Goal: Task Accomplishment & Management: Manage account settings

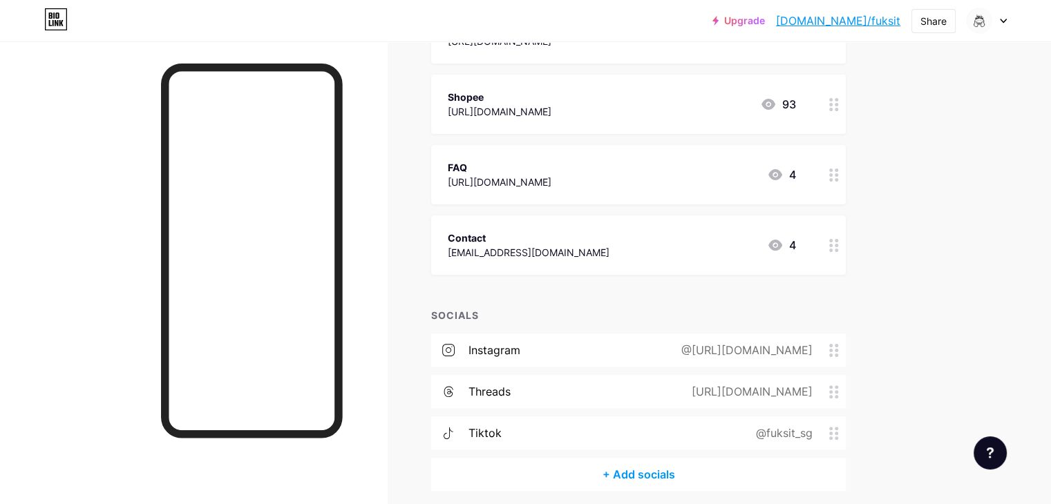
scroll to position [287, 0]
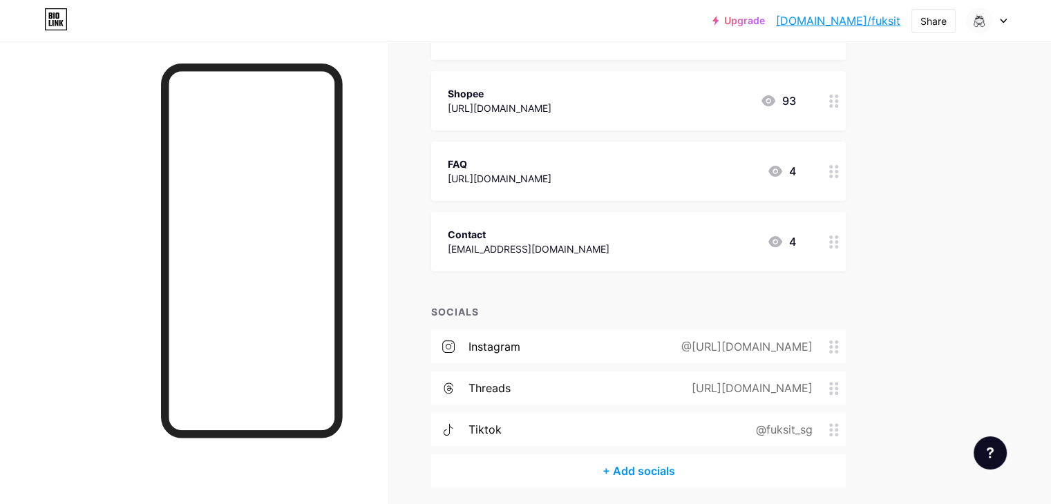
click at [726, 346] on div "@[URL][DOMAIN_NAME]" at bounding box center [744, 346] width 170 height 17
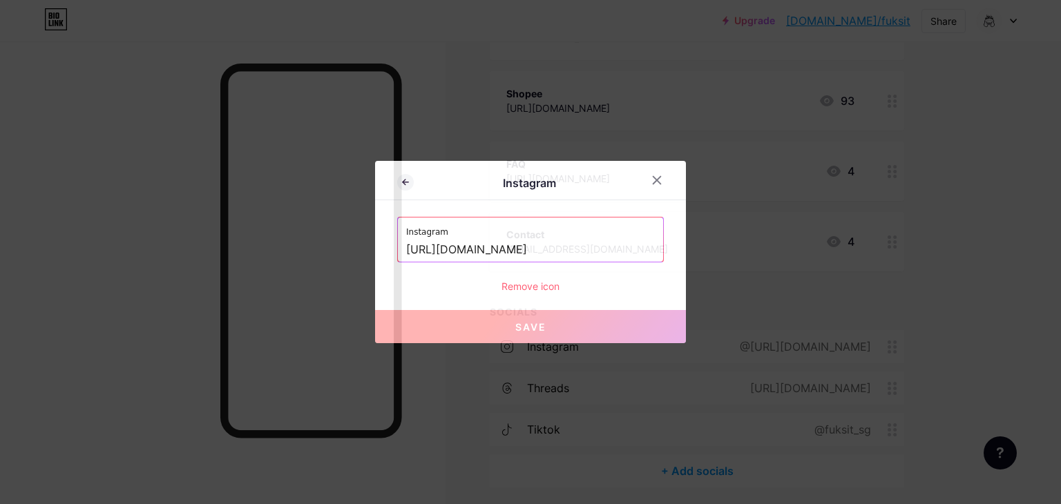
click at [552, 247] on input "[URL][DOMAIN_NAME]" at bounding box center [530, 249] width 249 height 23
paste input ".vn"
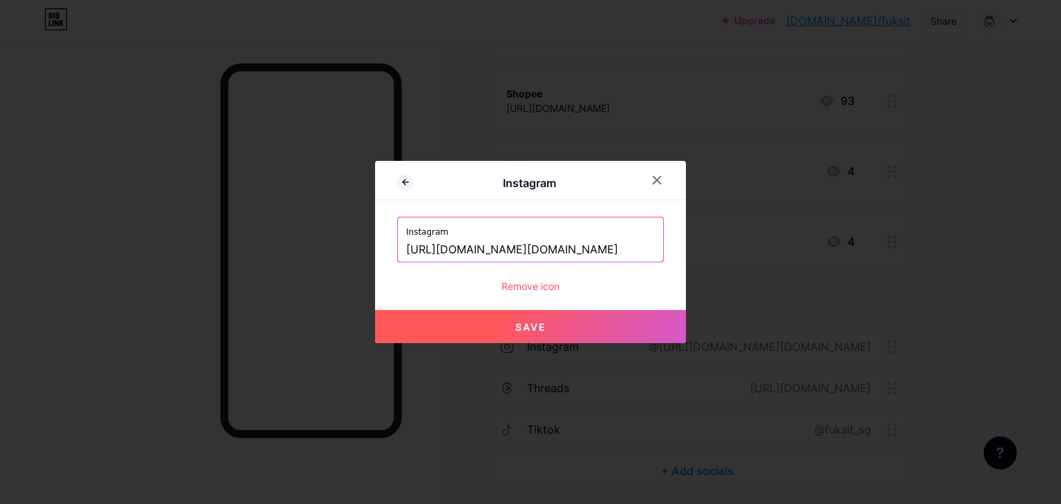
click at [559, 321] on button "Save" at bounding box center [530, 326] width 311 height 33
type input "[URL][DOMAIN_NAME][DOMAIN_NAME][DOMAIN_NAME]"
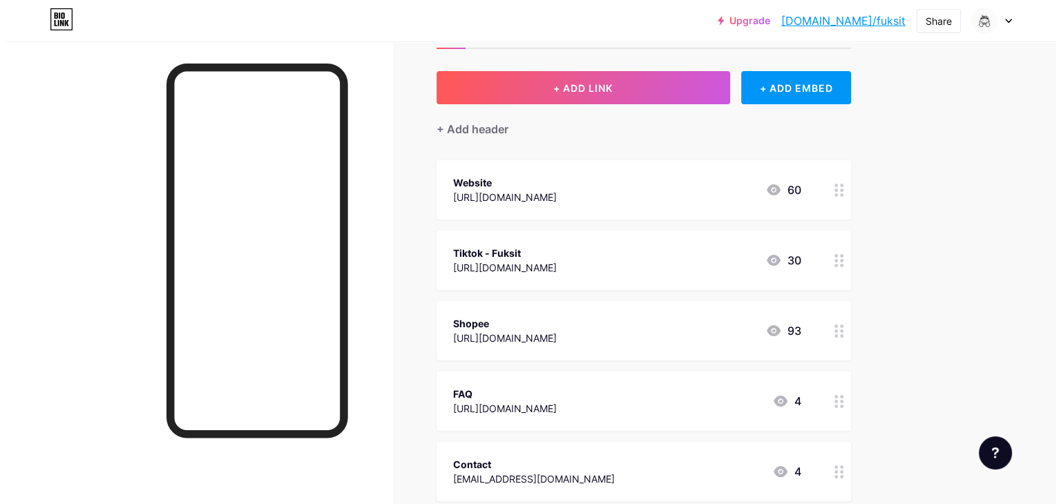
scroll to position [0, 0]
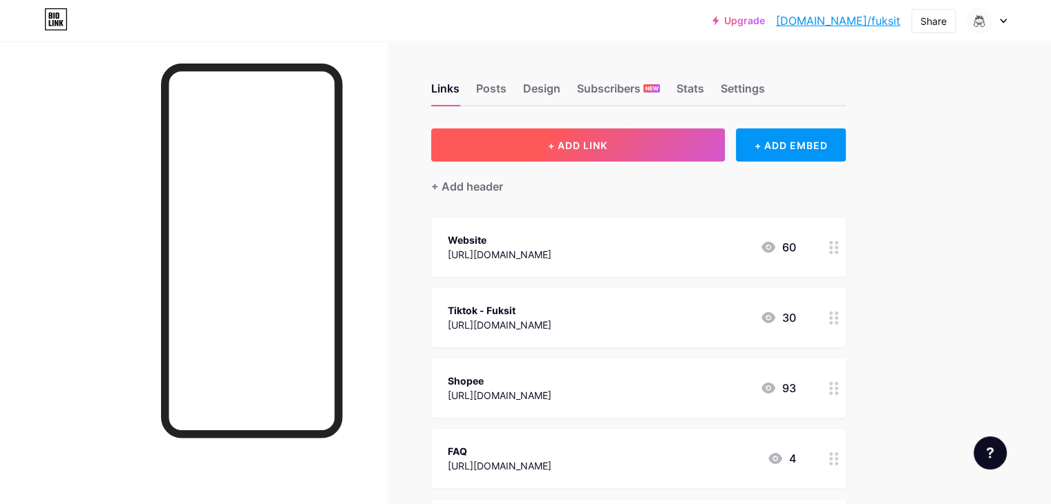
click at [619, 151] on button "+ ADD LINK" at bounding box center [578, 144] width 294 height 33
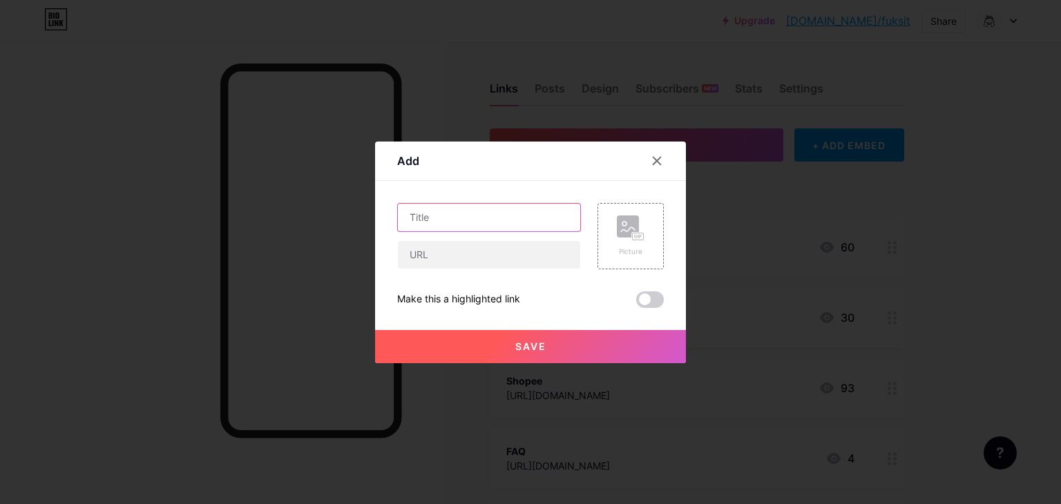
click at [478, 216] on input "text" at bounding box center [489, 218] width 182 height 28
type input "Products"
click at [491, 241] on input "text" at bounding box center [489, 255] width 182 height 28
paste input "[URL][DOMAIN_NAME][DOMAIN_NAME]"
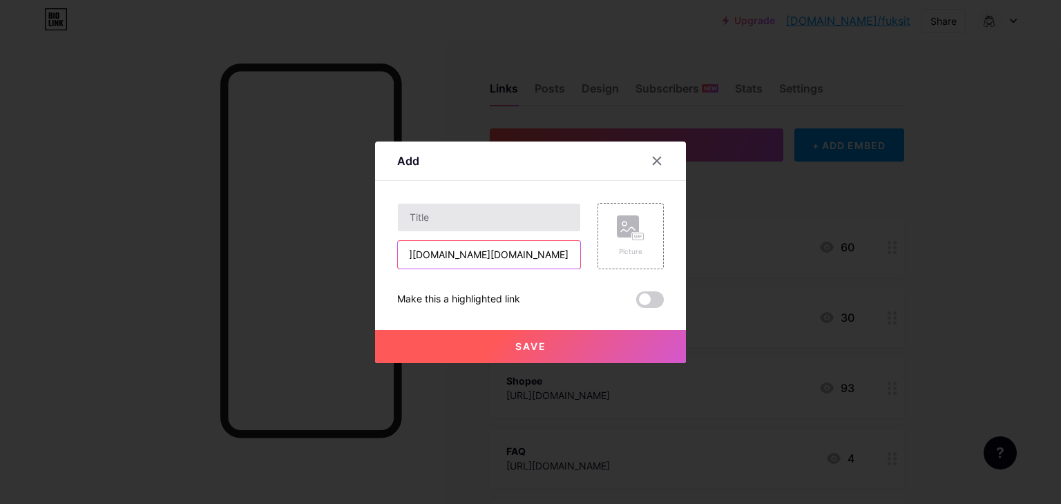
type input "[URL][DOMAIN_NAME][DOMAIN_NAME]"
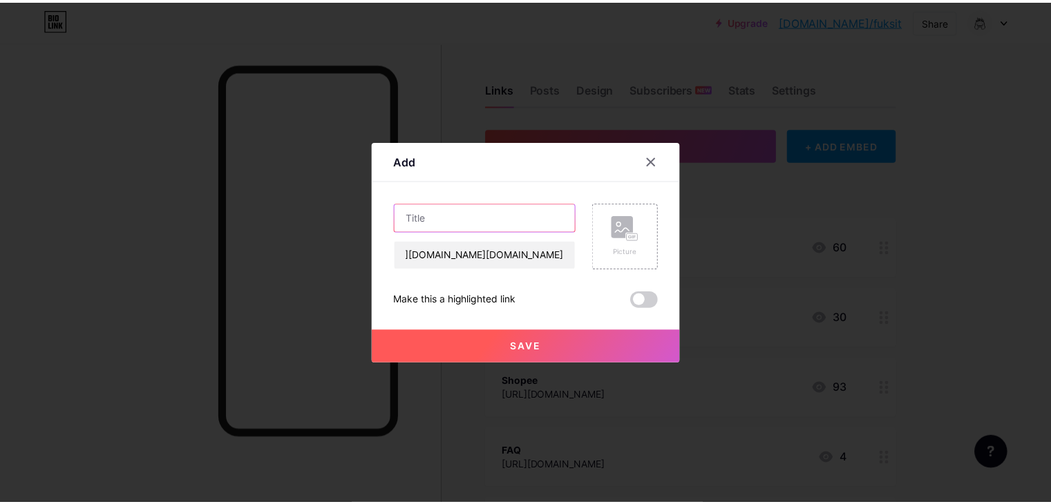
scroll to position [0, 0]
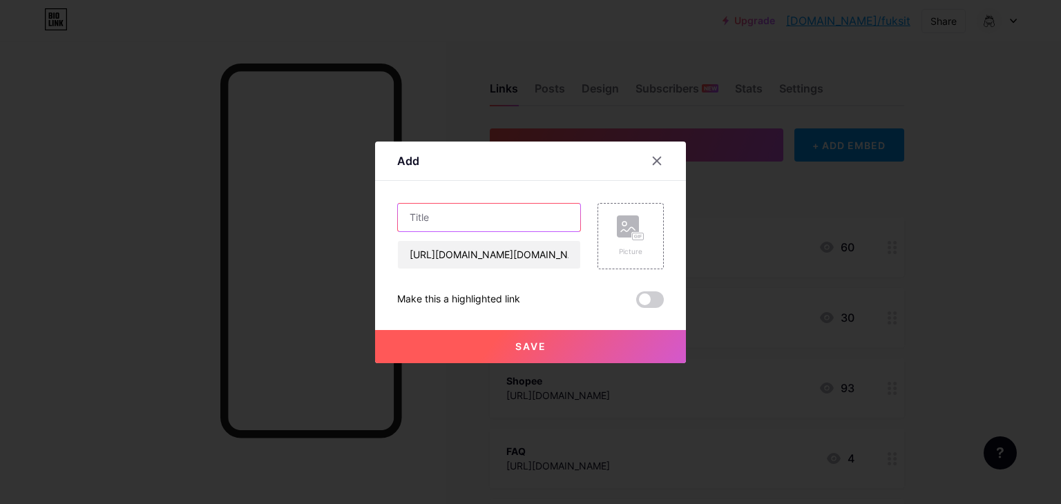
click at [478, 222] on input "text" at bounding box center [489, 218] width 182 height 28
type input "Products"
click at [613, 337] on button "Save" at bounding box center [530, 346] width 311 height 33
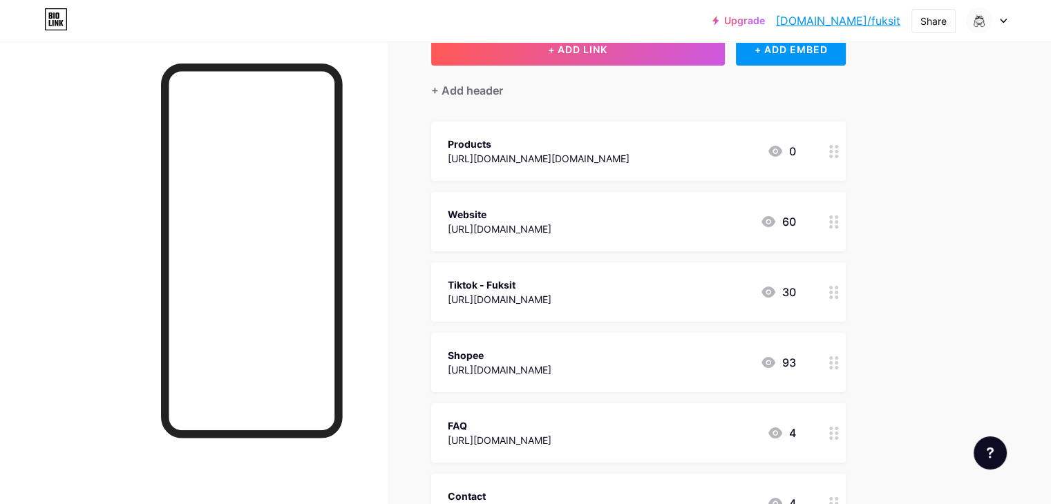
scroll to position [97, 0]
click at [796, 294] on div "Tiktok - Fuksit [URL][DOMAIN_NAME] 30" at bounding box center [622, 292] width 348 height 32
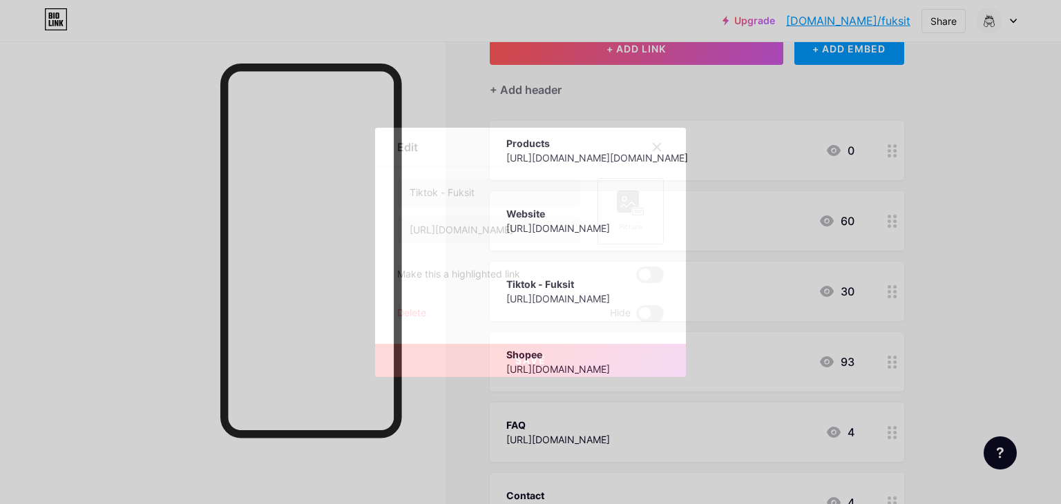
click at [624, 211] on rect at bounding box center [628, 202] width 22 height 22
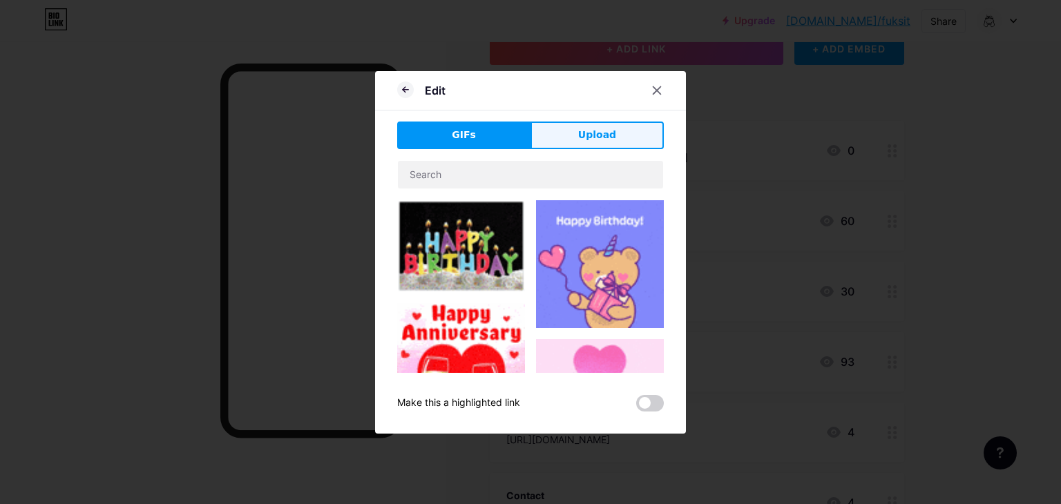
click at [588, 141] on span "Upload" at bounding box center [597, 135] width 38 height 15
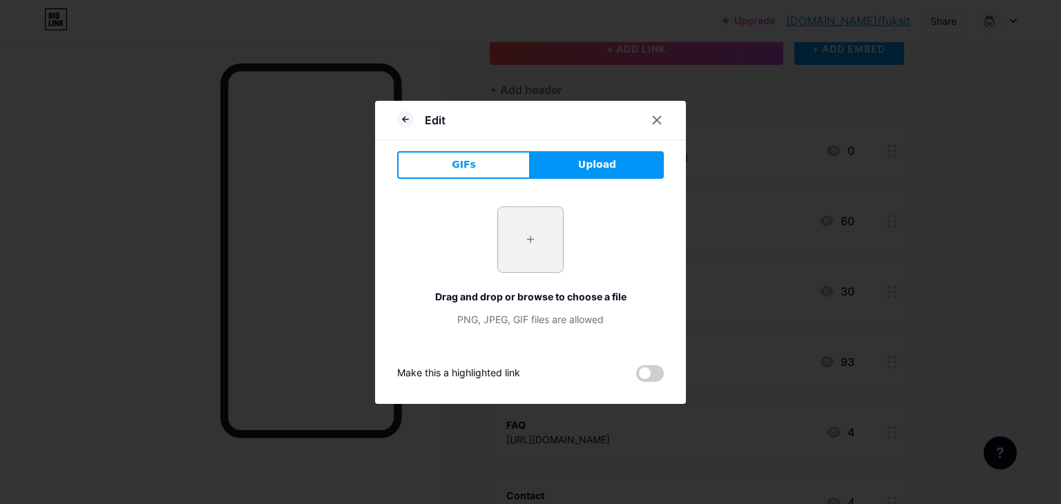
click at [511, 244] on input "file" at bounding box center [530, 239] width 65 height 65
click at [473, 159] on button "GIFs" at bounding box center [463, 165] width 133 height 28
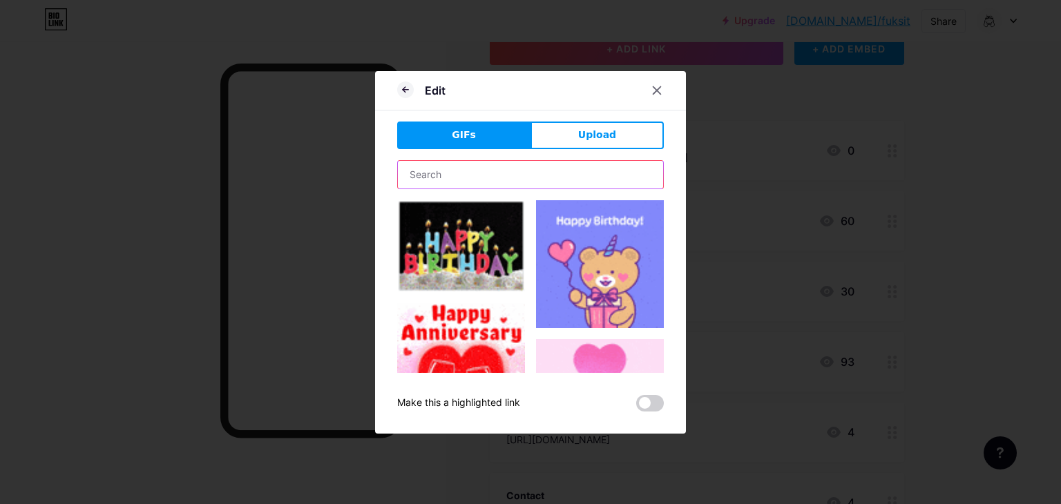
click at [519, 178] on input "text" at bounding box center [530, 175] width 265 height 28
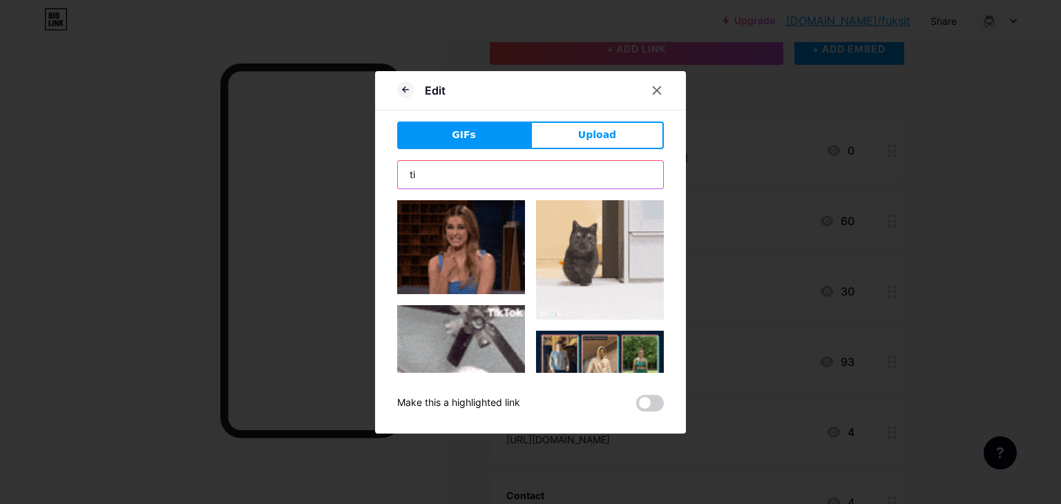
type input "t"
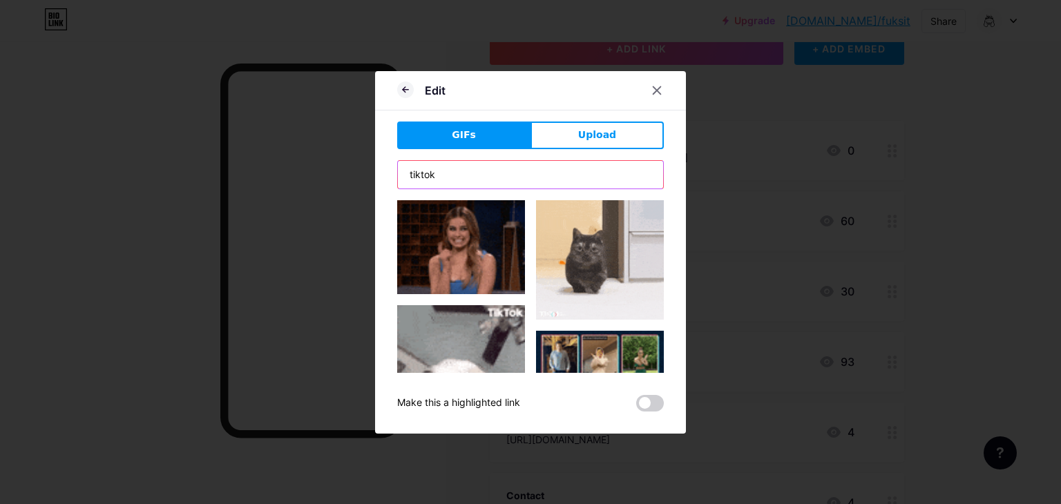
type input "tiktok"
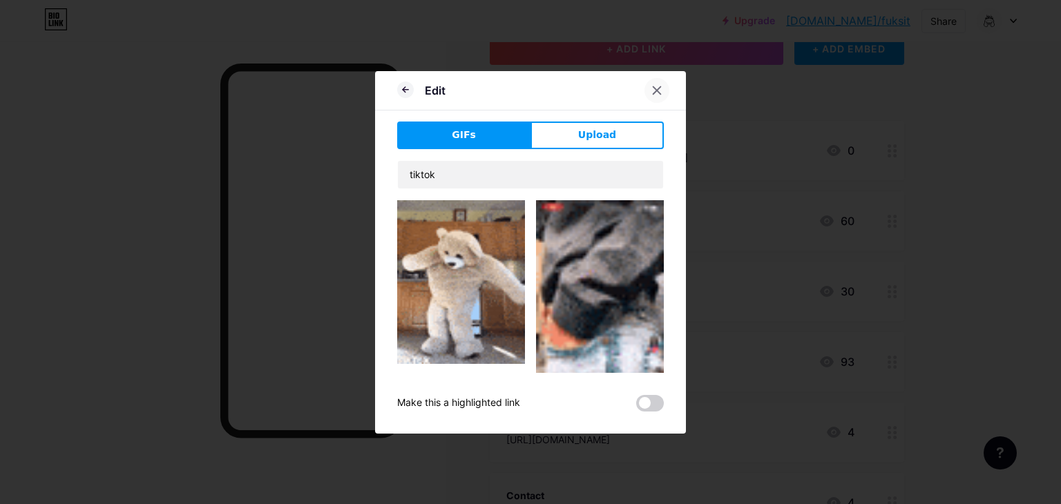
click at [651, 92] on icon at bounding box center [656, 90] width 11 height 11
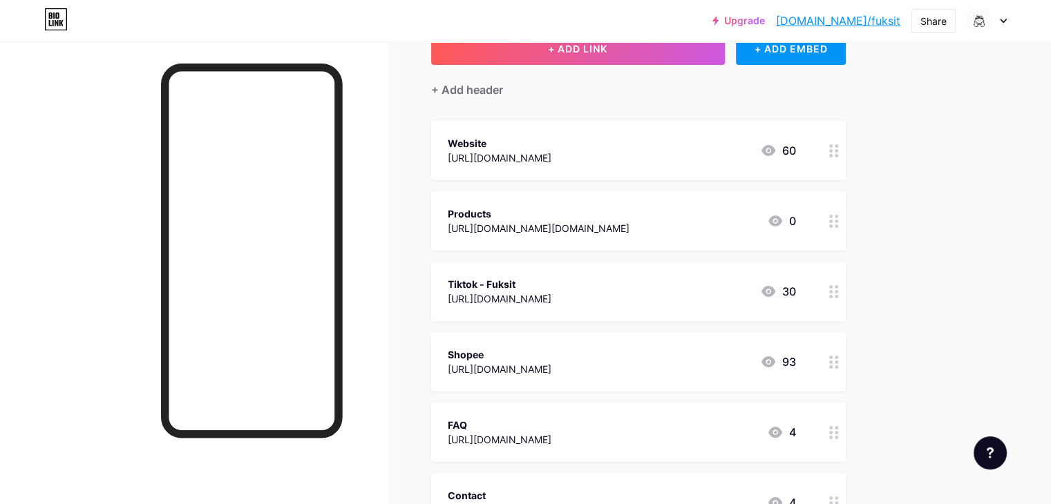
click at [551, 277] on div "Tiktok - Fuksit" at bounding box center [500, 284] width 104 height 15
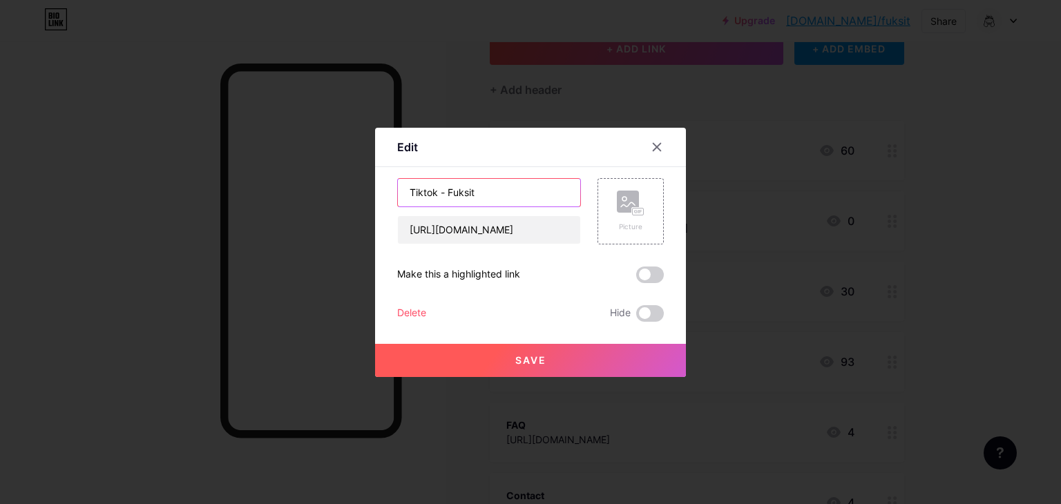
click at [473, 186] on input "Tiktok - Fuksit" at bounding box center [489, 193] width 182 height 28
type input "Tiktok"
click at [525, 357] on span "Save" at bounding box center [530, 360] width 31 height 12
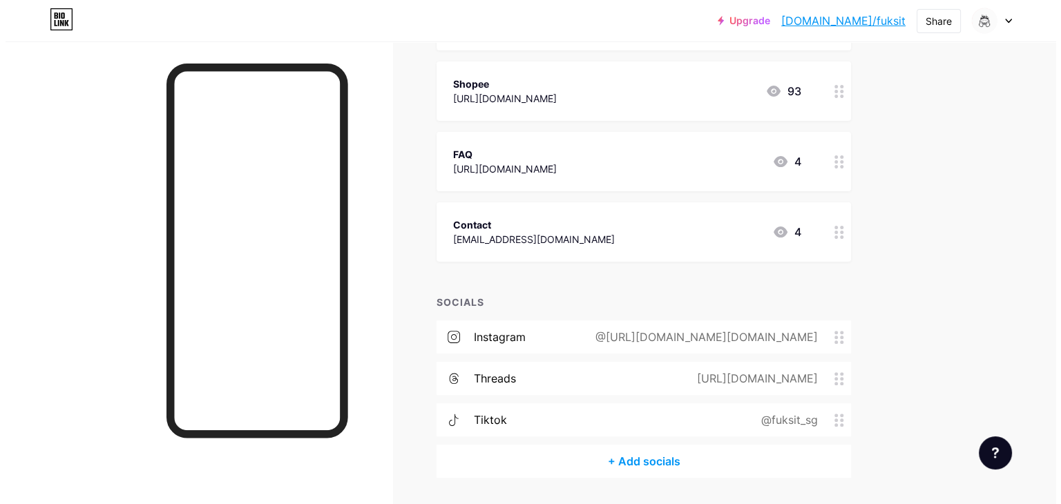
scroll to position [367, 0]
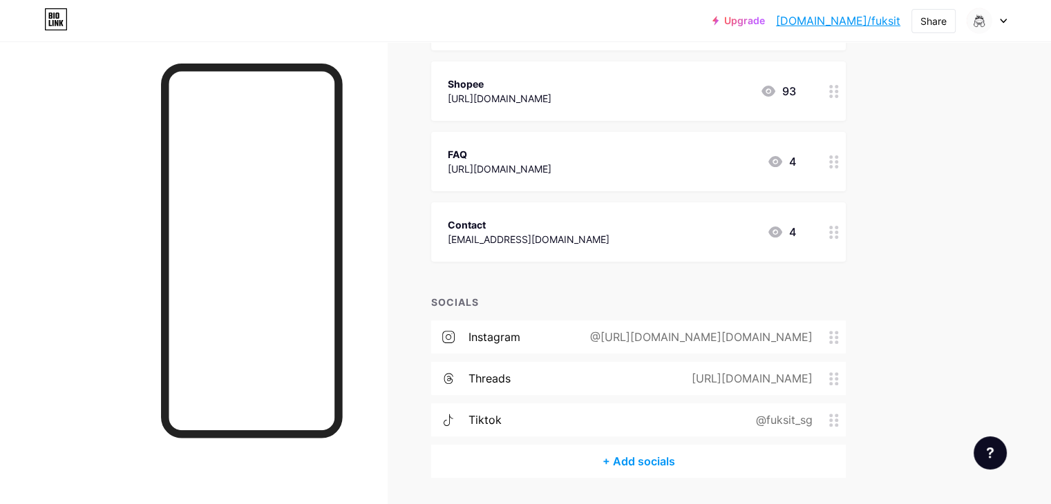
click at [680, 448] on div "+ Add socials" at bounding box center [638, 461] width 414 height 33
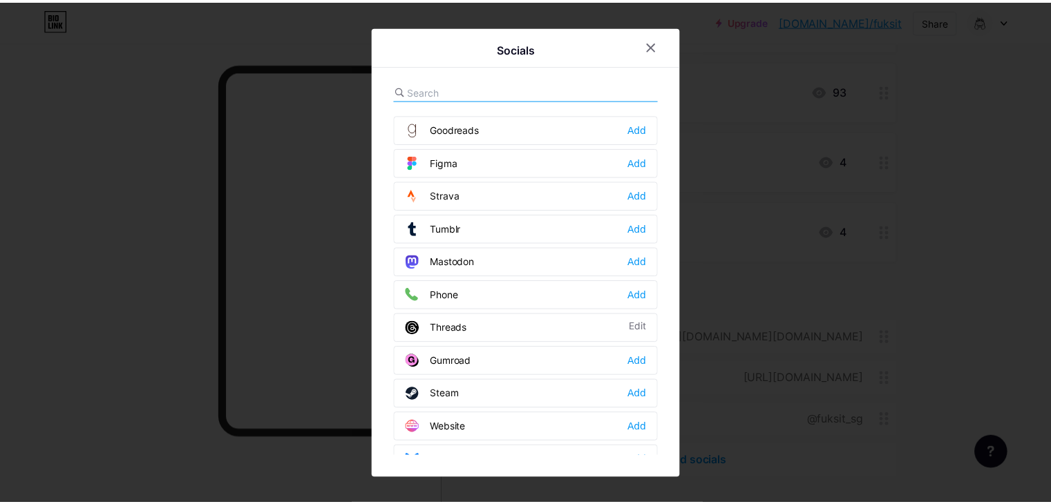
scroll to position [1232, 0]
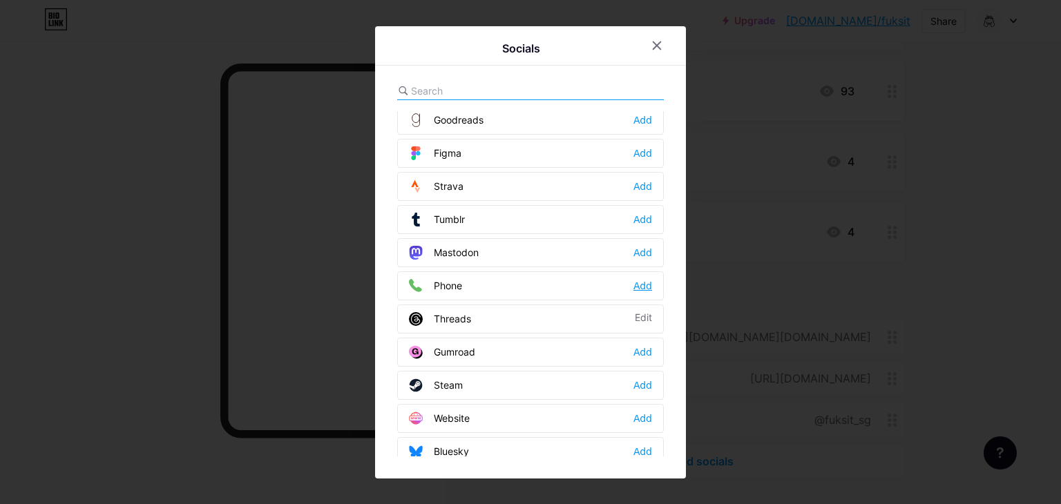
click at [635, 279] on div "Add" at bounding box center [642, 286] width 19 height 14
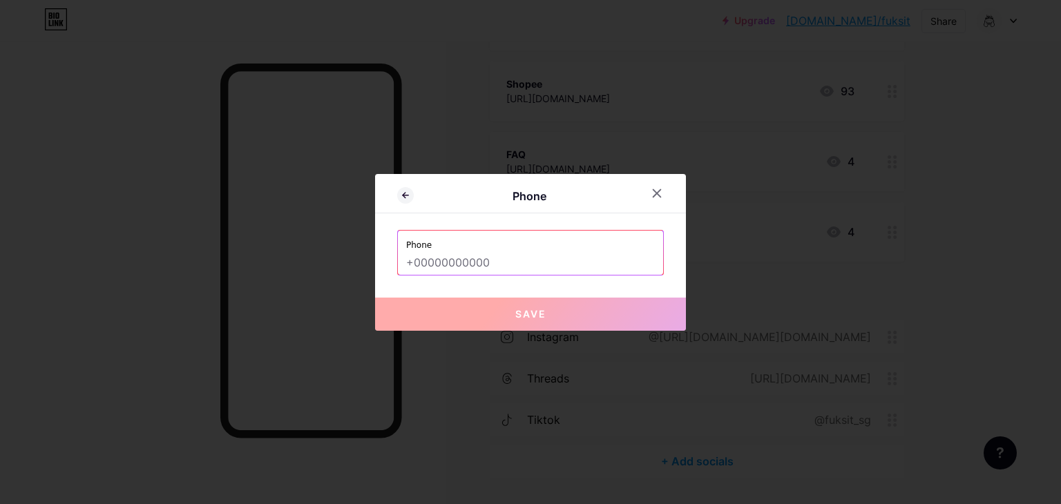
click at [565, 253] on input "text" at bounding box center [530, 262] width 249 height 23
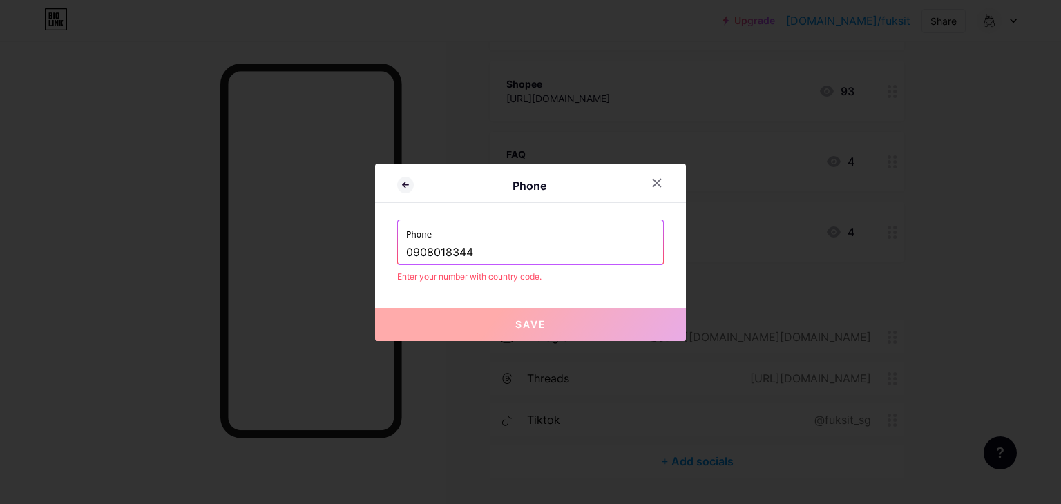
click at [597, 285] on div "Phone Phone [PHONE_NUMBER] Enter your number with country code. Save" at bounding box center [530, 253] width 311 height 178
click at [402, 252] on div "Phone [PHONE_NUMBER]" at bounding box center [530, 242] width 265 height 44
click at [406, 252] on input "0908018344" at bounding box center [530, 252] width 249 height 23
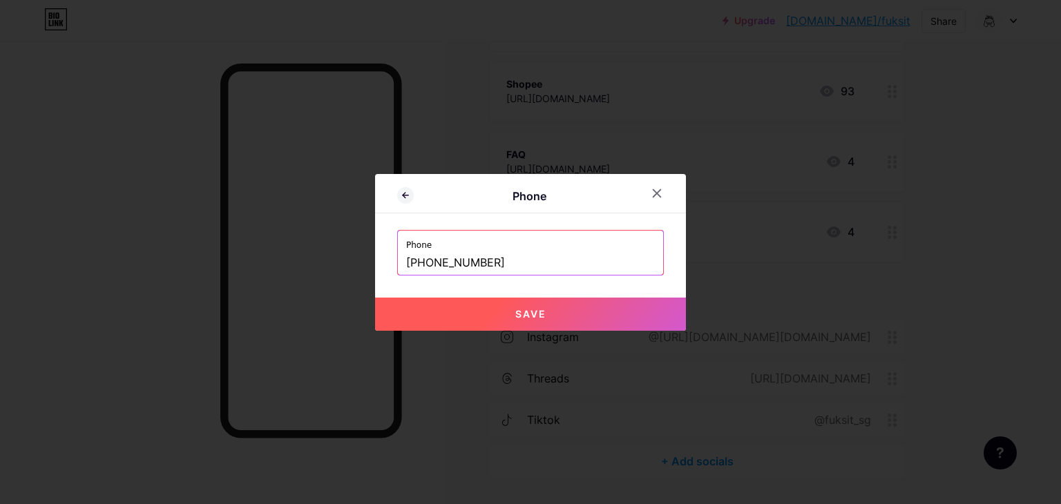
click at [443, 305] on button "Save" at bounding box center [530, 314] width 311 height 33
type input "tel:[PHONE_NUMBER]"
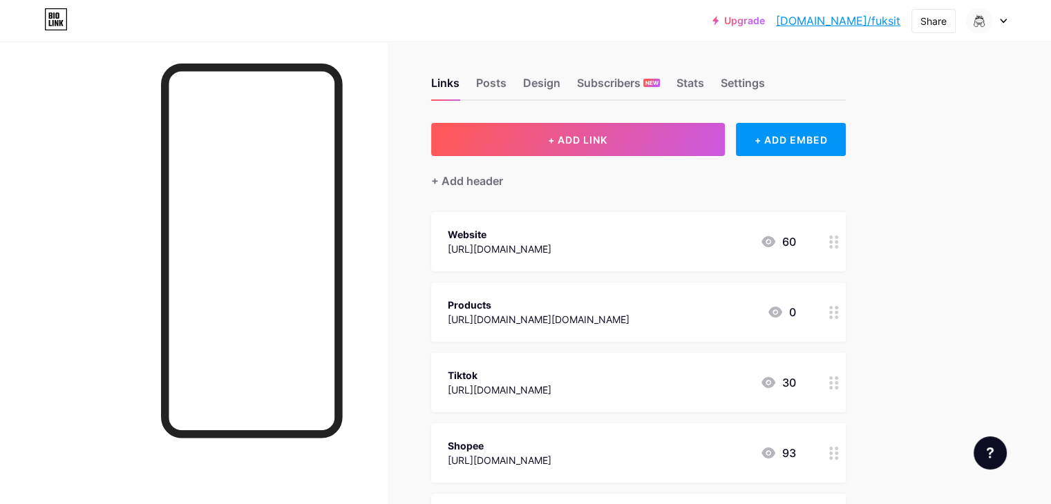
scroll to position [0, 0]
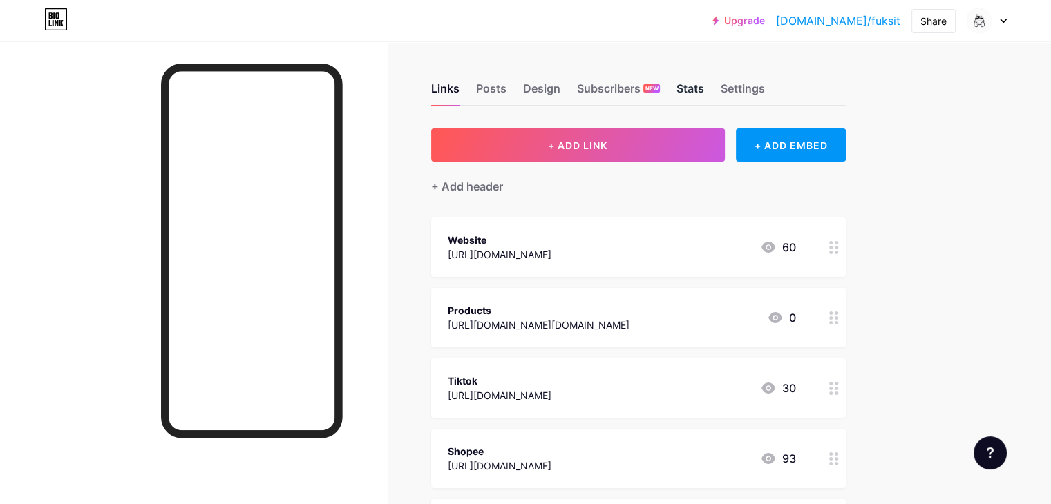
click at [704, 90] on div "Stats" at bounding box center [690, 92] width 28 height 25
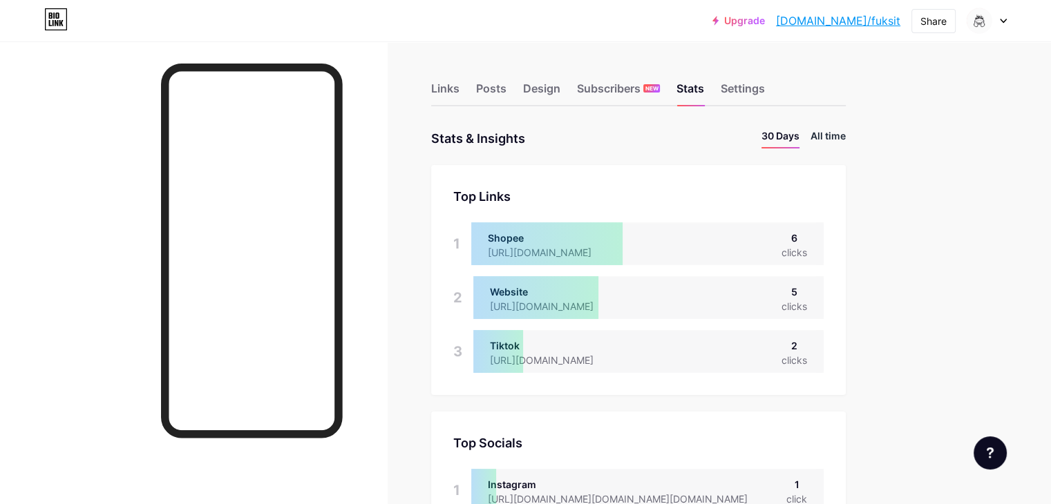
click at [845, 135] on li "All time" at bounding box center [827, 138] width 35 height 20
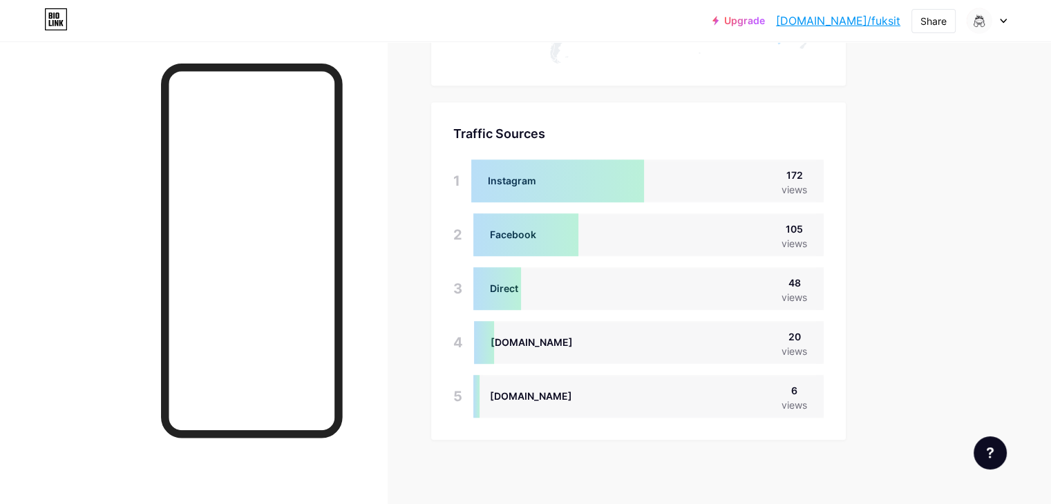
scroll to position [893, 0]
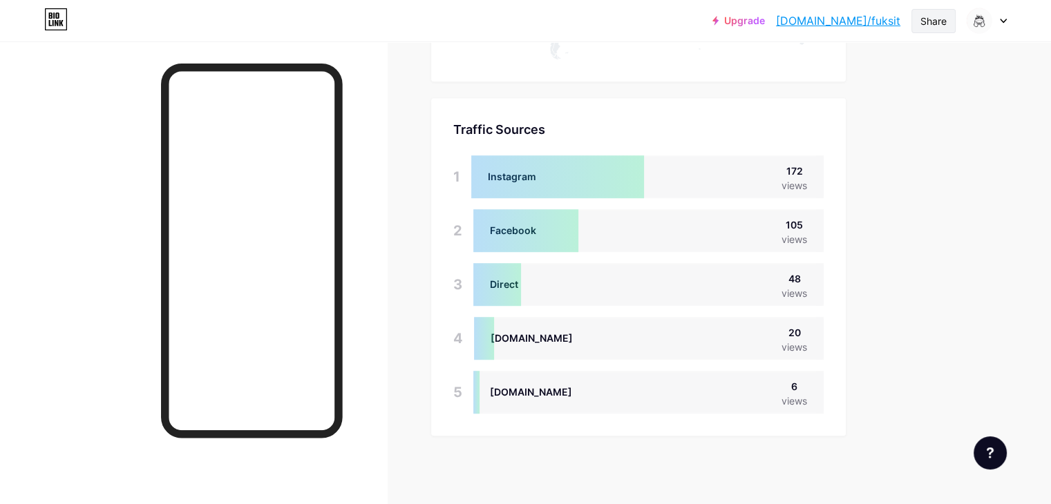
click at [942, 23] on div "Share" at bounding box center [933, 21] width 26 height 15
click at [764, 63] on div "Copy link" at bounding box center [852, 71] width 206 height 33
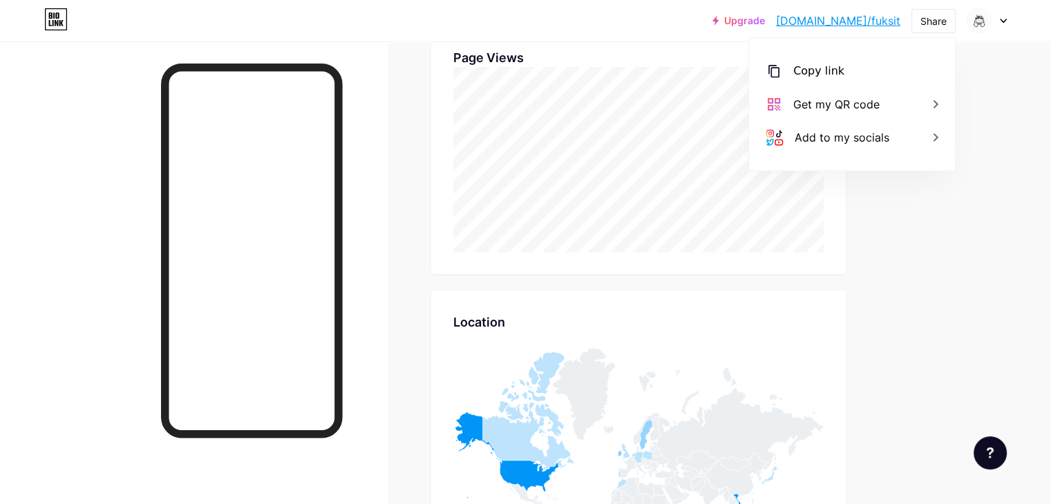
scroll to position [0, 0]
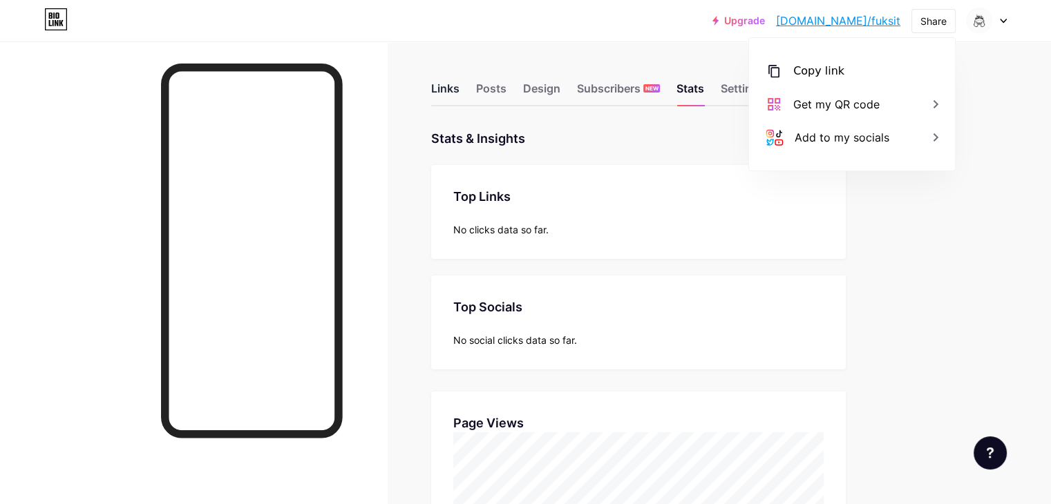
click at [459, 85] on div "Links" at bounding box center [445, 92] width 28 height 25
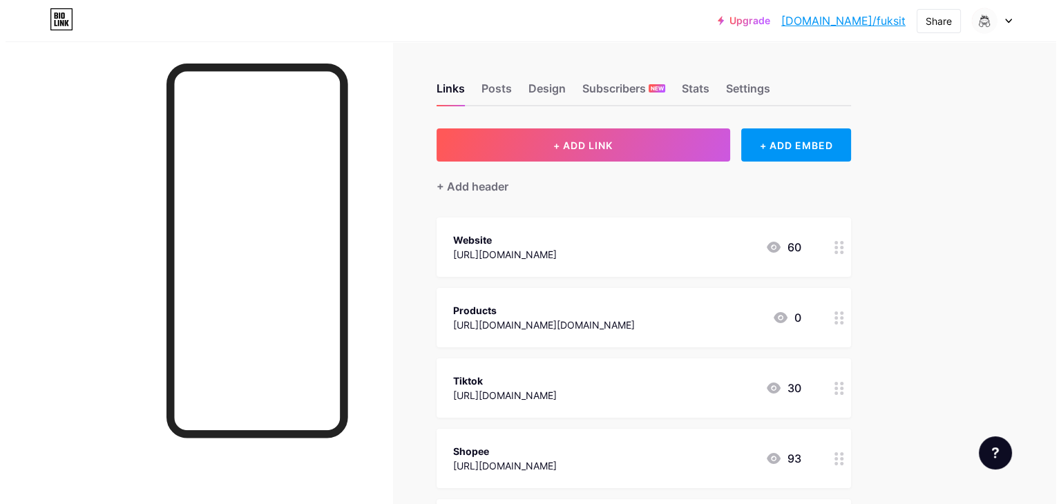
scroll to position [450, 0]
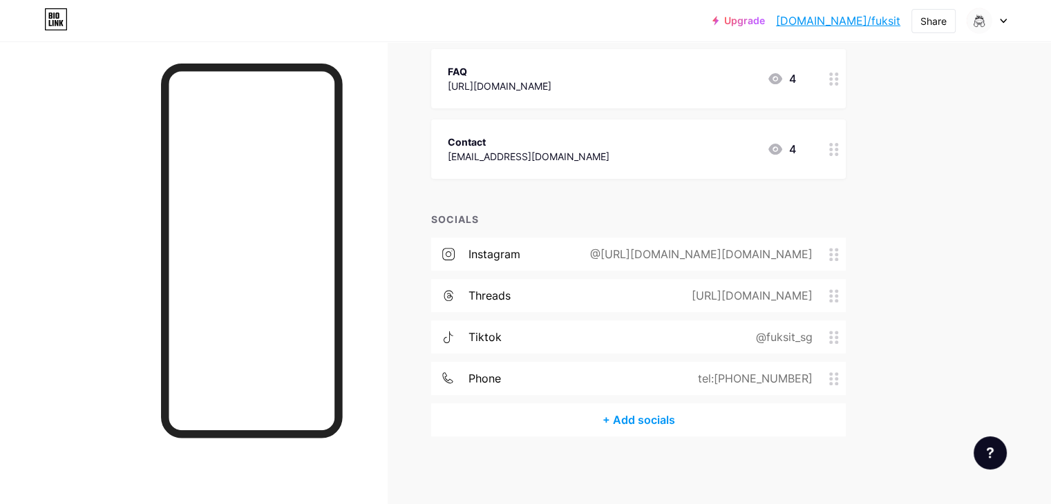
click at [621, 254] on div "instagram @[URL][DOMAIN_NAME][DOMAIN_NAME]" at bounding box center [638, 254] width 414 height 33
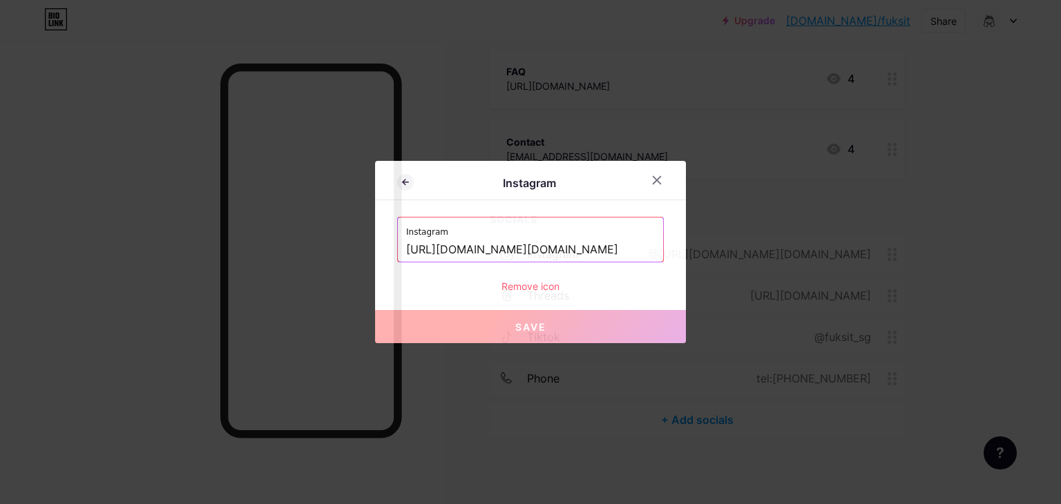
click at [600, 251] on input "[URL][DOMAIN_NAME][DOMAIN_NAME]" at bounding box center [530, 249] width 249 height 23
drag, startPoint x: 600, startPoint y: 251, endPoint x: 553, endPoint y: 249, distance: 47.0
click at [553, 249] on input "[URL][DOMAIN_NAME][DOMAIN_NAME]" at bounding box center [530, 249] width 249 height 23
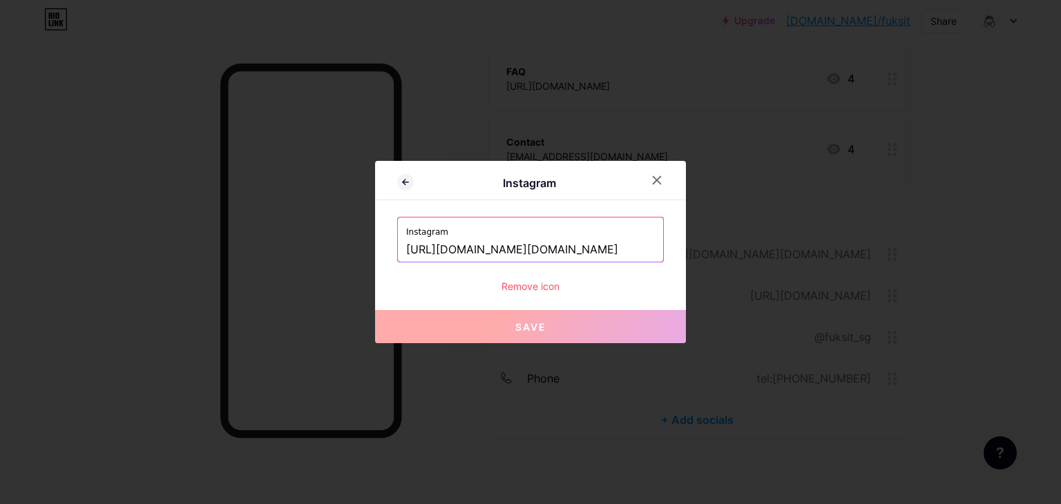
click at [547, 249] on input "[URL][DOMAIN_NAME][DOMAIN_NAME]" at bounding box center [530, 249] width 249 height 23
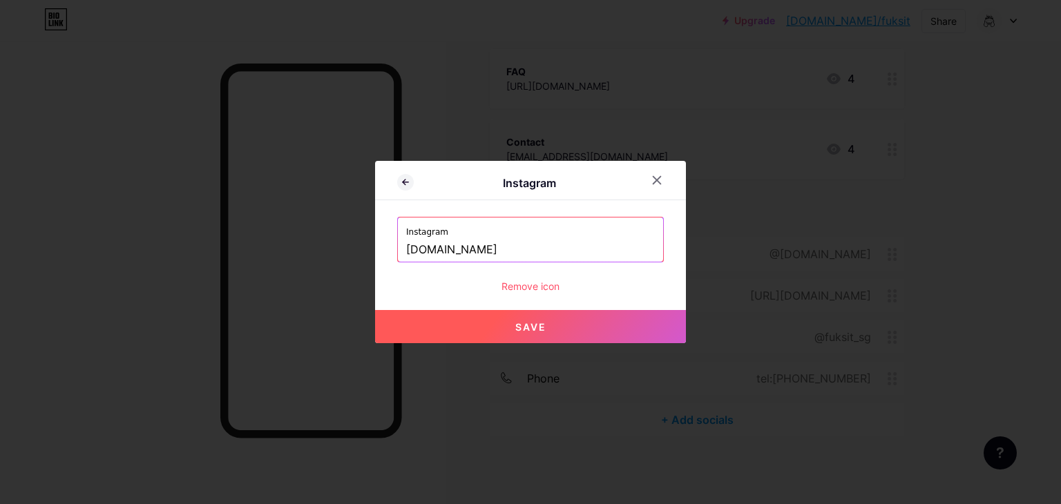
click at [553, 332] on button "Save" at bounding box center [530, 326] width 311 height 33
type input "[URL][DOMAIN_NAME][DOMAIN_NAME]"
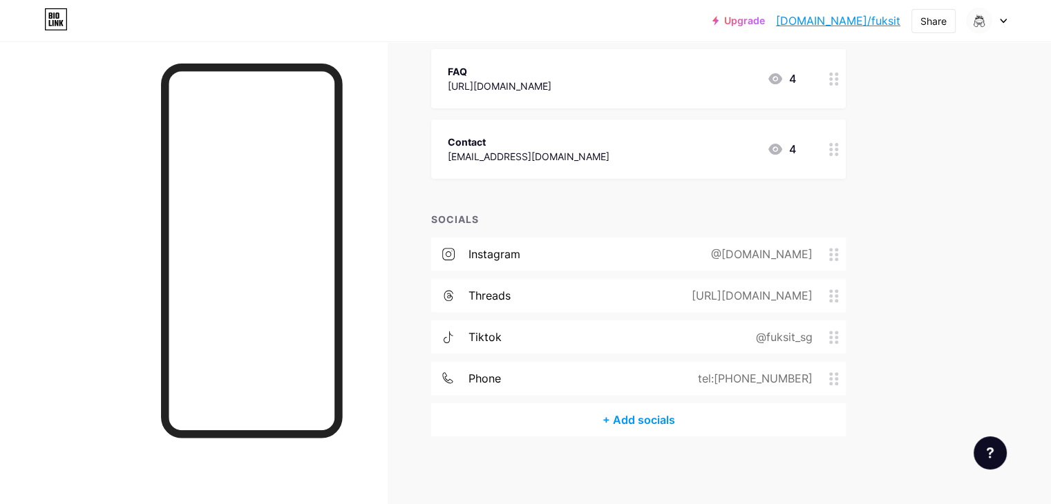
click at [600, 253] on div "instagram @[DOMAIN_NAME]" at bounding box center [638, 254] width 414 height 33
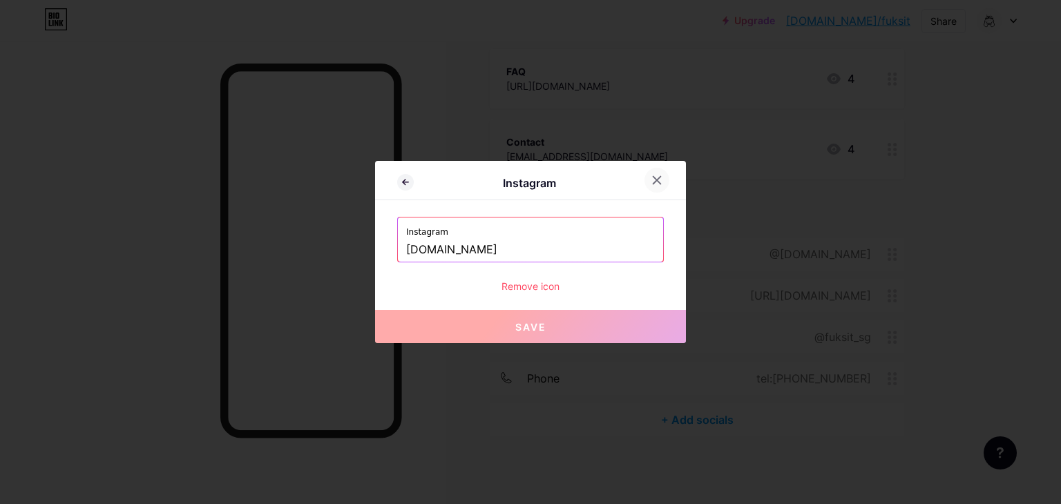
click at [651, 180] on icon at bounding box center [656, 180] width 11 height 11
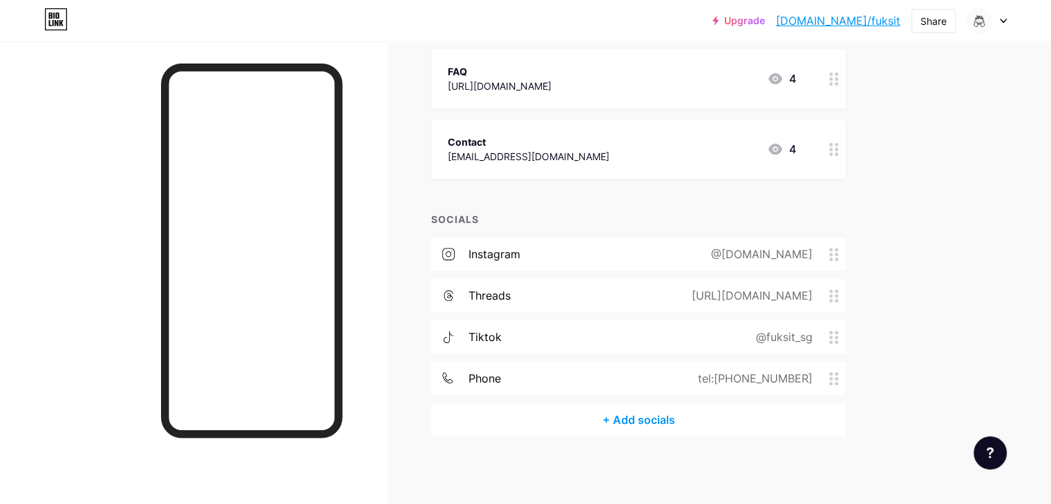
click at [652, 291] on div "threads [URL][DOMAIN_NAME]" at bounding box center [638, 295] width 414 height 33
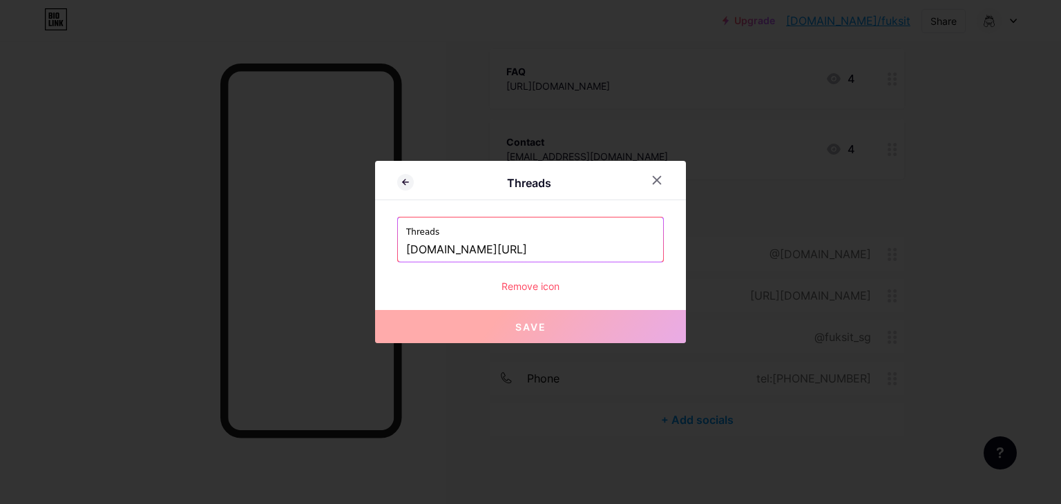
click at [495, 249] on input "[DOMAIN_NAME][URL]" at bounding box center [530, 249] width 249 height 23
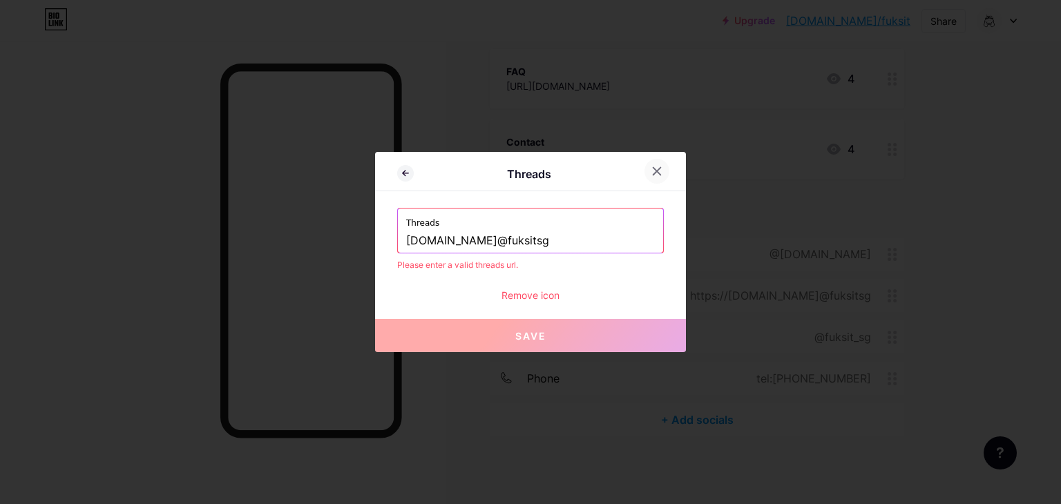
type input "[DOMAIN_NAME]@fuksitsg"
click at [652, 171] on icon at bounding box center [656, 171] width 11 height 11
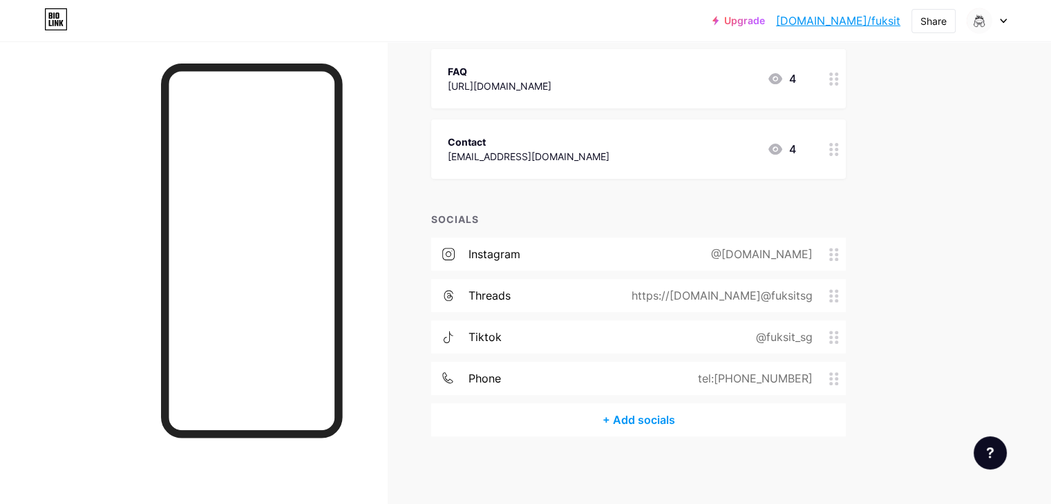
click at [673, 294] on div "threads https://[DOMAIN_NAME]@fuksitsg" at bounding box center [638, 295] width 414 height 33
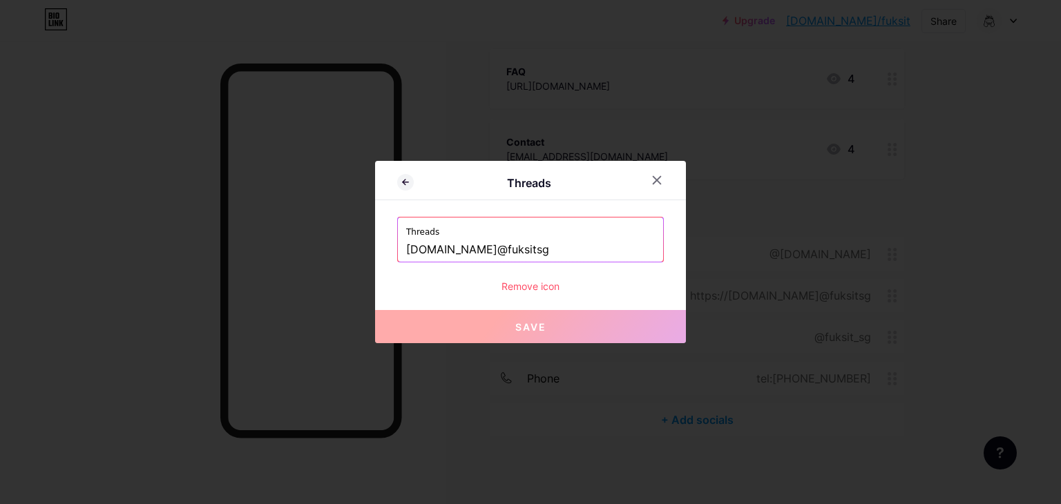
click at [580, 257] on input "[DOMAIN_NAME]@fuksitsg" at bounding box center [530, 249] width 249 height 23
paste input "[URL][DOMAIN_NAME][EMAIL_ADDRESS][DOMAIN_NAME][DOMAIN_NAME]"
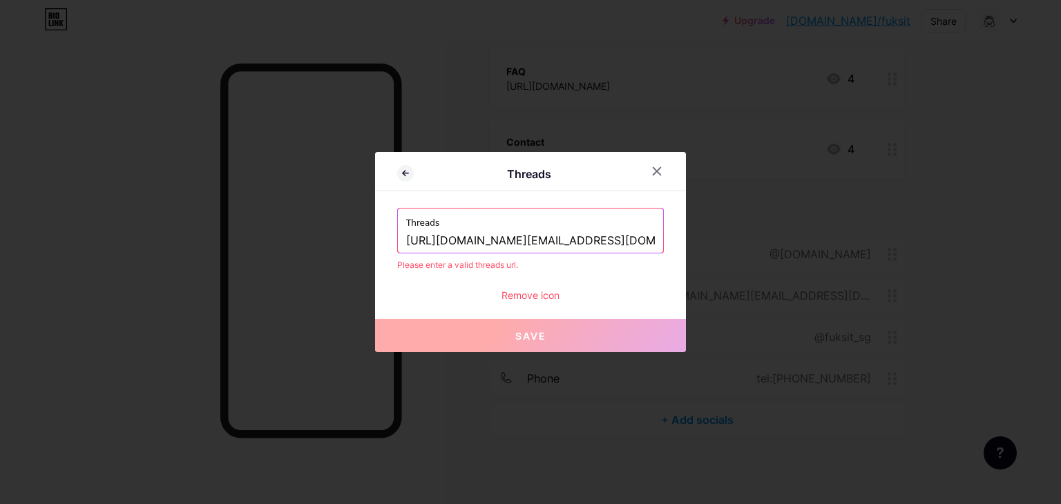
scroll to position [0, 253]
type input "[URL][DOMAIN_NAME][EMAIL_ADDRESS][DOMAIN_NAME][DOMAIN_NAME]"
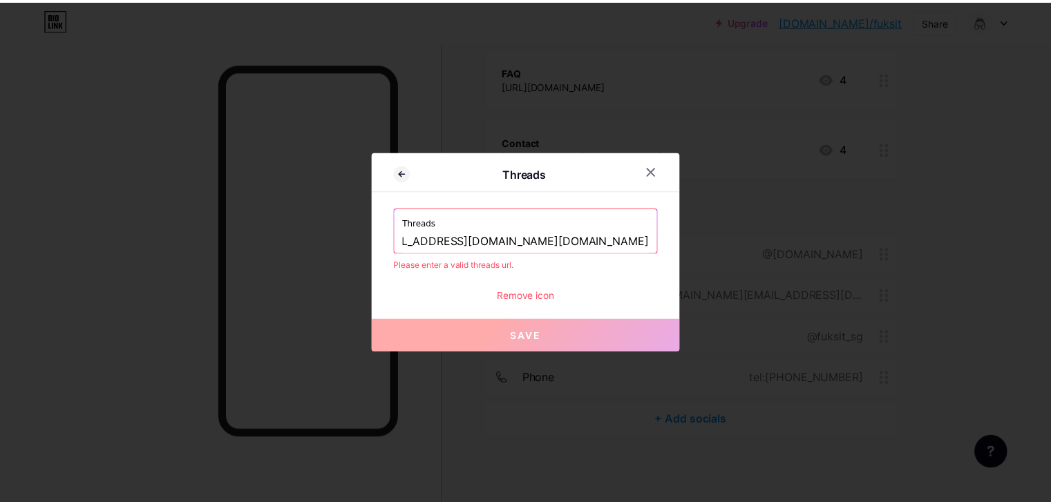
scroll to position [0, 0]
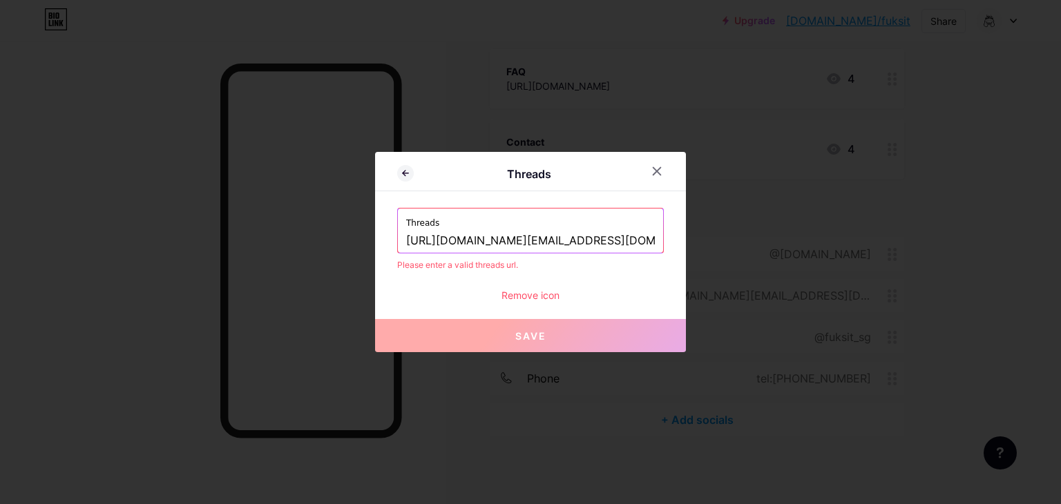
click at [605, 269] on div "Please enter a valid threads url." at bounding box center [530, 265] width 267 height 12
click at [584, 243] on input "[URL][DOMAIN_NAME][EMAIL_ADDRESS][DOMAIN_NAME][DOMAIN_NAME]" at bounding box center [530, 240] width 249 height 23
click at [658, 169] on div at bounding box center [656, 171] width 25 height 25
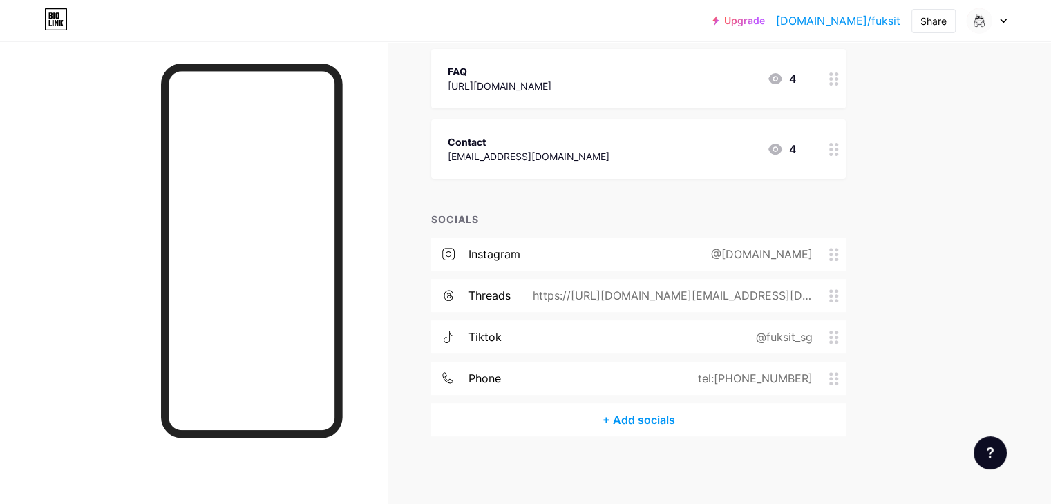
click at [729, 287] on div "https://[URL][DOMAIN_NAME][EMAIL_ADDRESS][DOMAIN_NAME][DOMAIN_NAME]" at bounding box center [669, 295] width 318 height 17
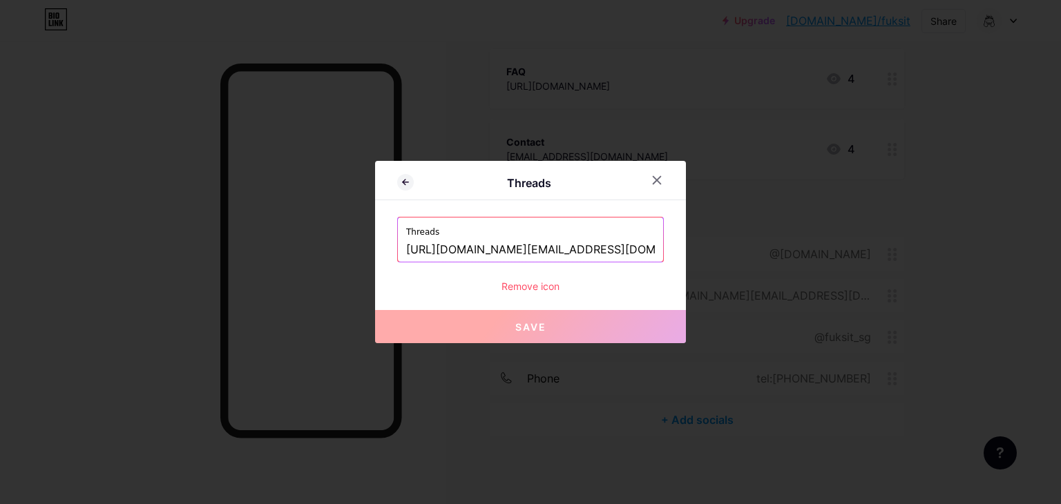
click at [543, 282] on div "Remove icon" at bounding box center [530, 286] width 267 height 15
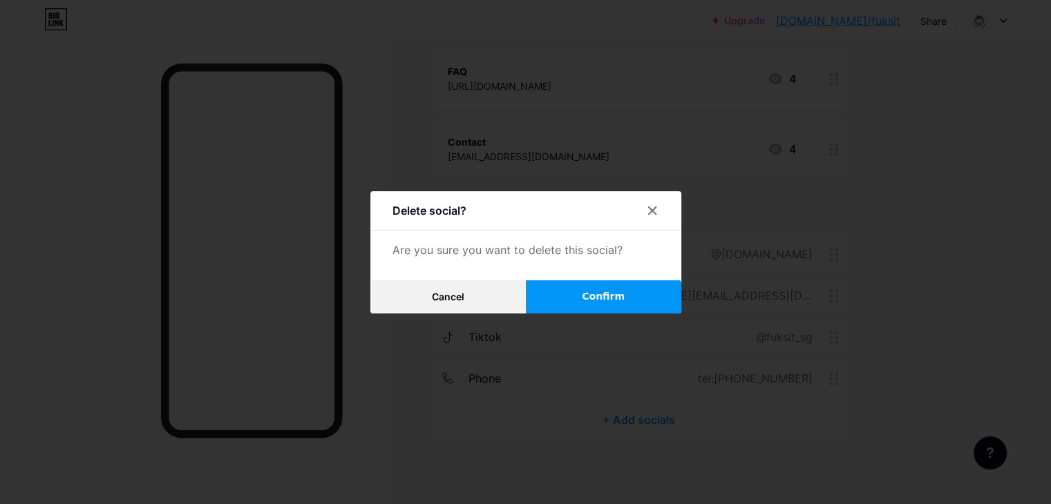
click at [543, 282] on button "Confirm" at bounding box center [603, 296] width 155 height 33
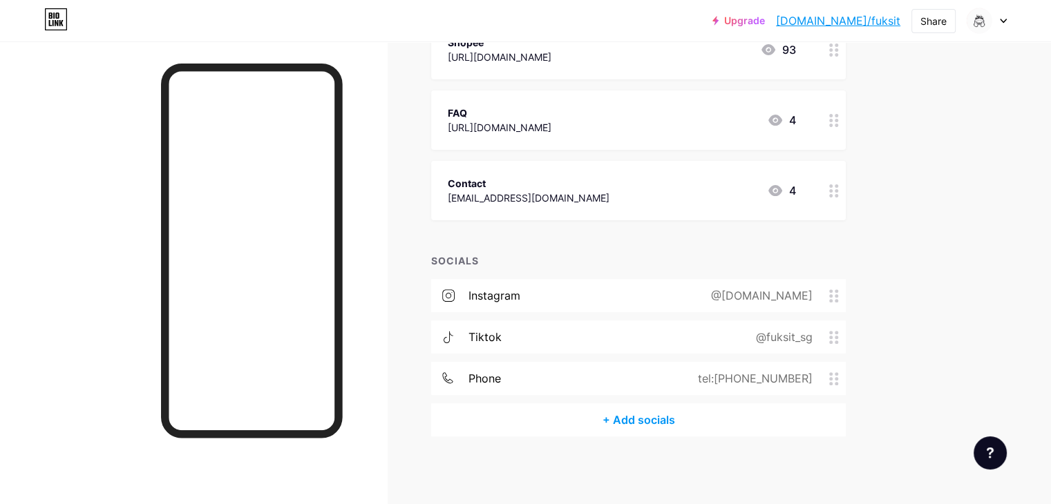
click at [501, 339] on div "tiktok" at bounding box center [484, 337] width 33 height 17
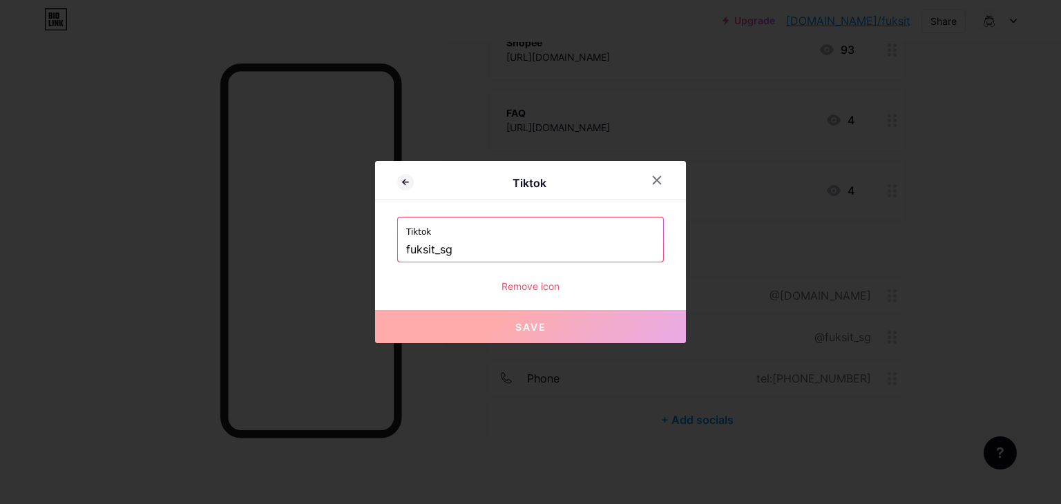
click at [542, 339] on button "Save" at bounding box center [530, 326] width 311 height 33
click at [645, 180] on div at bounding box center [656, 180] width 25 height 25
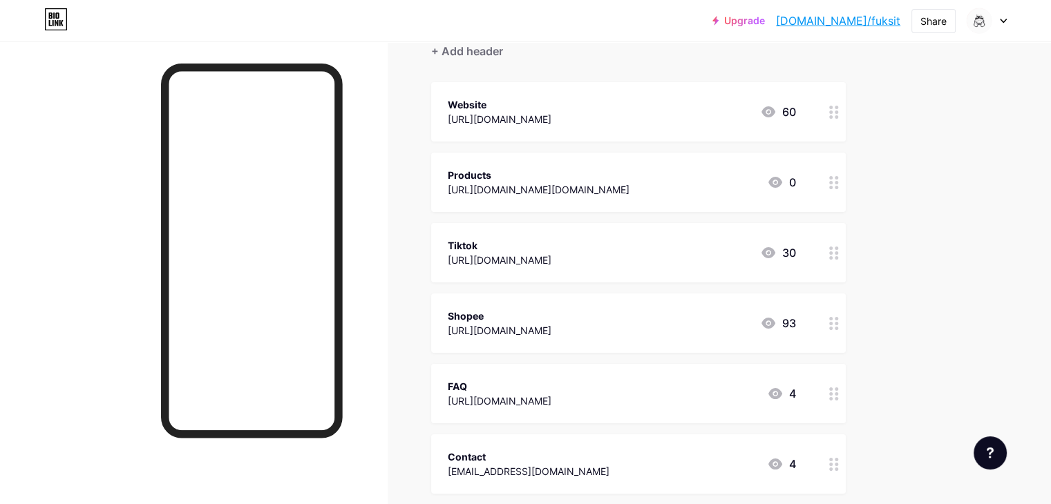
scroll to position [137, 0]
click at [734, 243] on div "Tiktok [URL][DOMAIN_NAME] 30" at bounding box center [622, 251] width 348 height 32
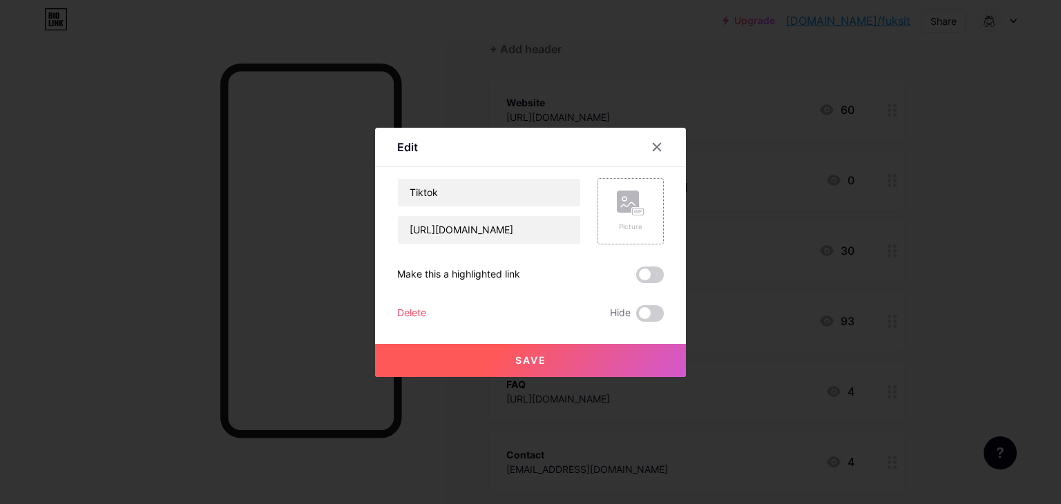
click at [640, 221] on div "Picture" at bounding box center [630, 211] width 66 height 66
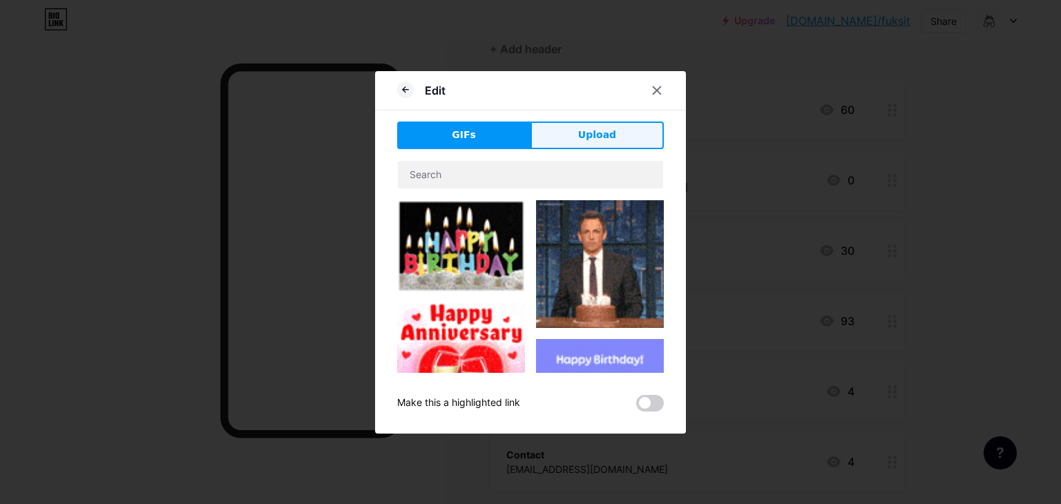
click at [570, 144] on button "Upload" at bounding box center [596, 136] width 133 height 28
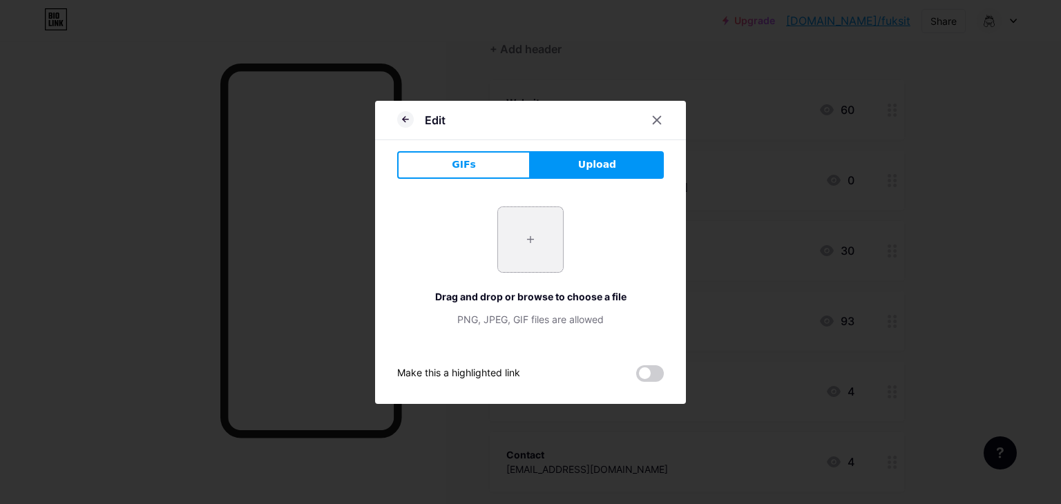
click at [509, 218] on input "file" at bounding box center [530, 239] width 65 height 65
type input "C:\fakepath\z6911470178431_a2443fb428ad12f1b6e071e12d1a48b6.jpg"
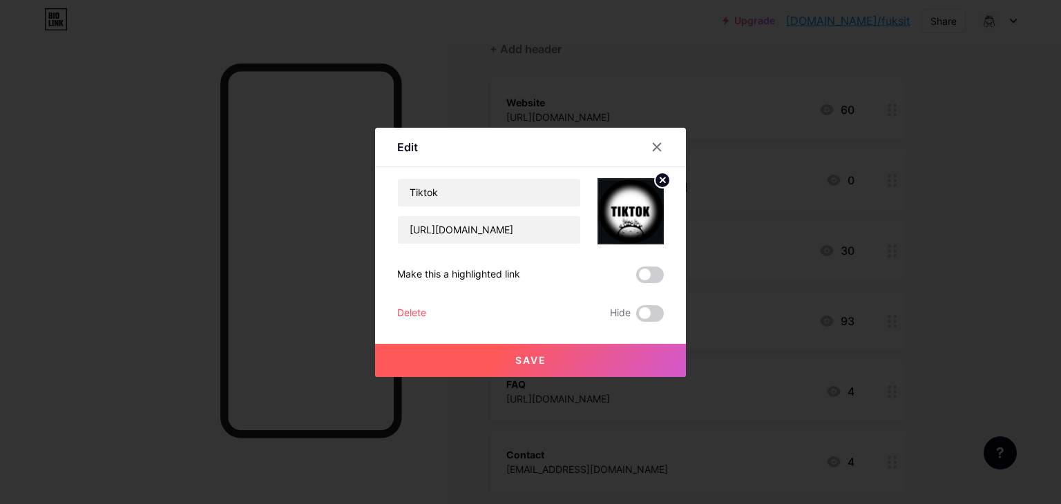
click at [544, 357] on button "Save" at bounding box center [530, 360] width 311 height 33
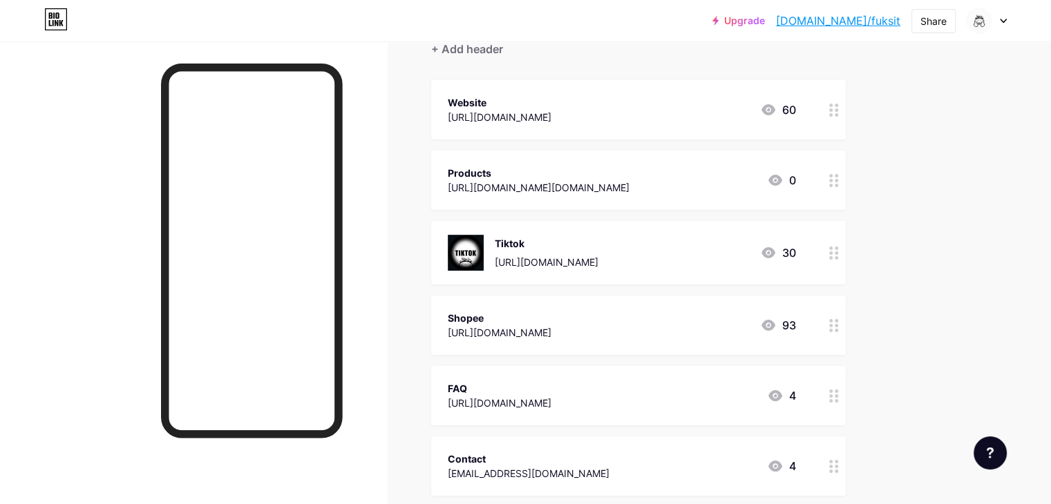
click at [551, 340] on div "Shopee [URL][DOMAIN_NAME]" at bounding box center [500, 325] width 104 height 32
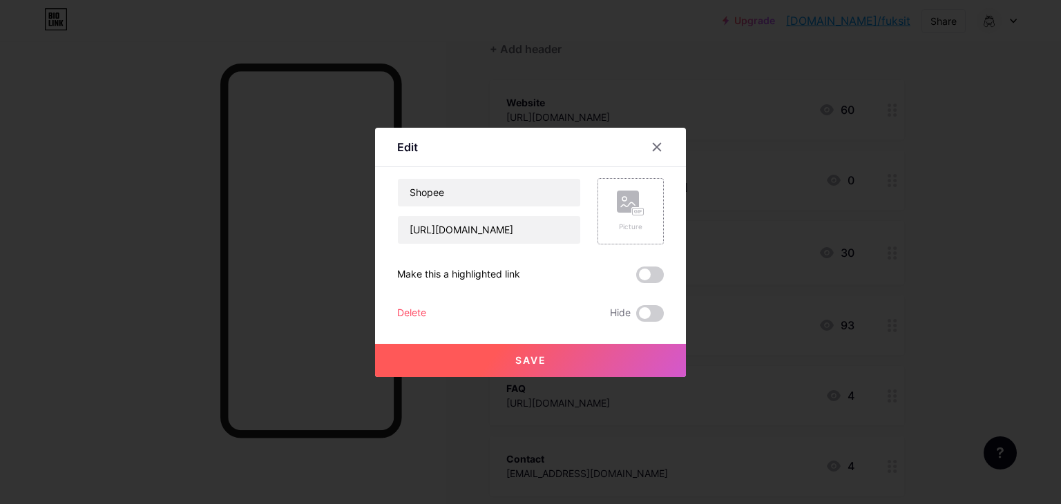
click at [597, 195] on div "Picture" at bounding box center [630, 211] width 66 height 66
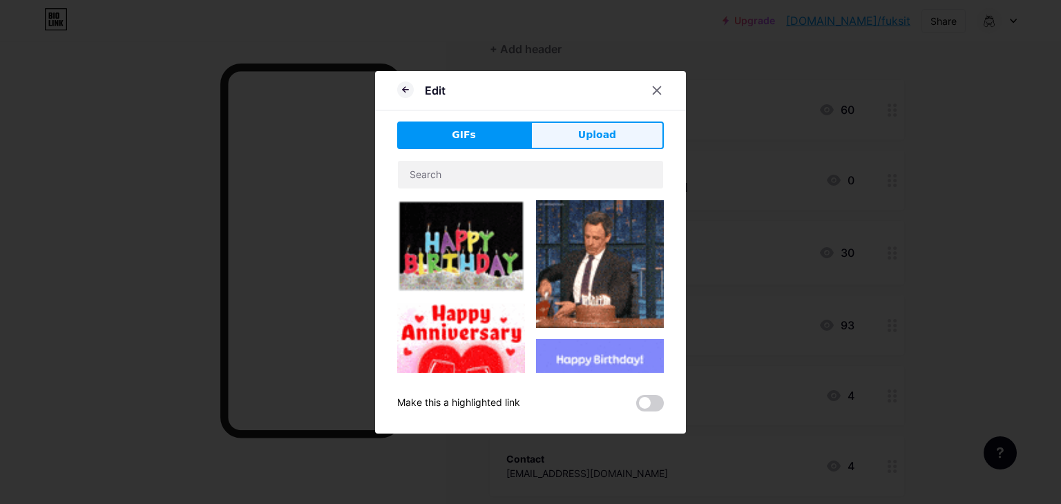
click at [600, 123] on button "Upload" at bounding box center [596, 136] width 133 height 28
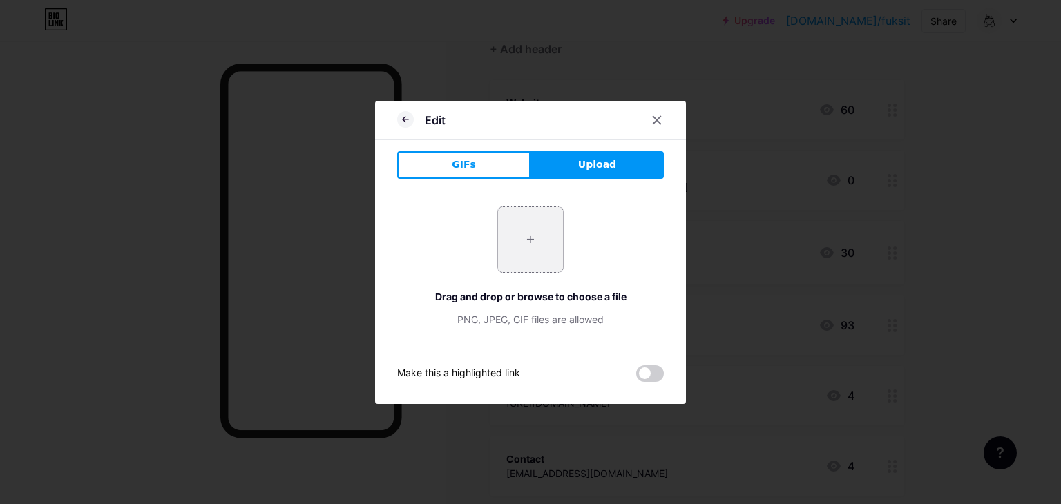
click at [522, 239] on input "file" at bounding box center [530, 239] width 65 height 65
type input "C:\fakepath\z6911470176450_b7ed1ae1b06b884d630864e199a1f23d.jpg"
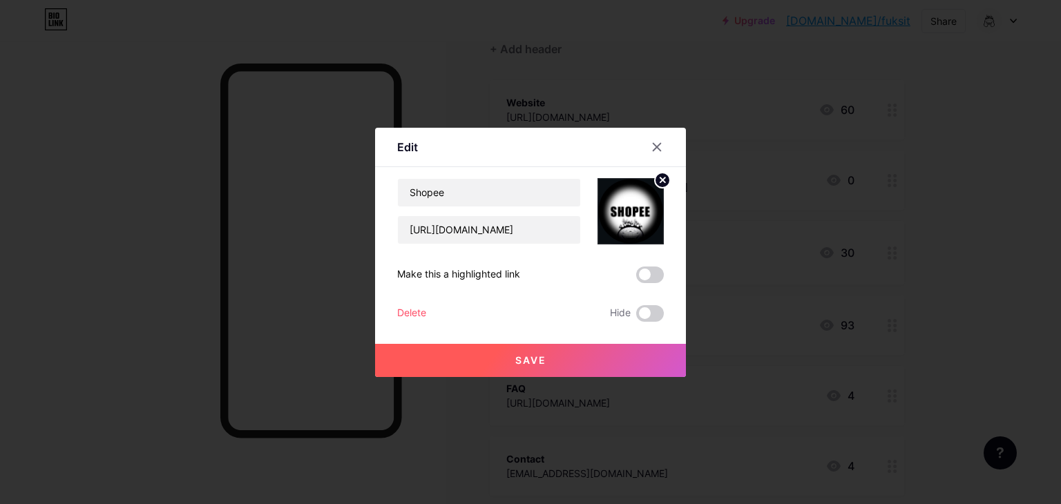
click at [553, 352] on button "Save" at bounding box center [530, 360] width 311 height 33
